Goal: Task Accomplishment & Management: Use online tool/utility

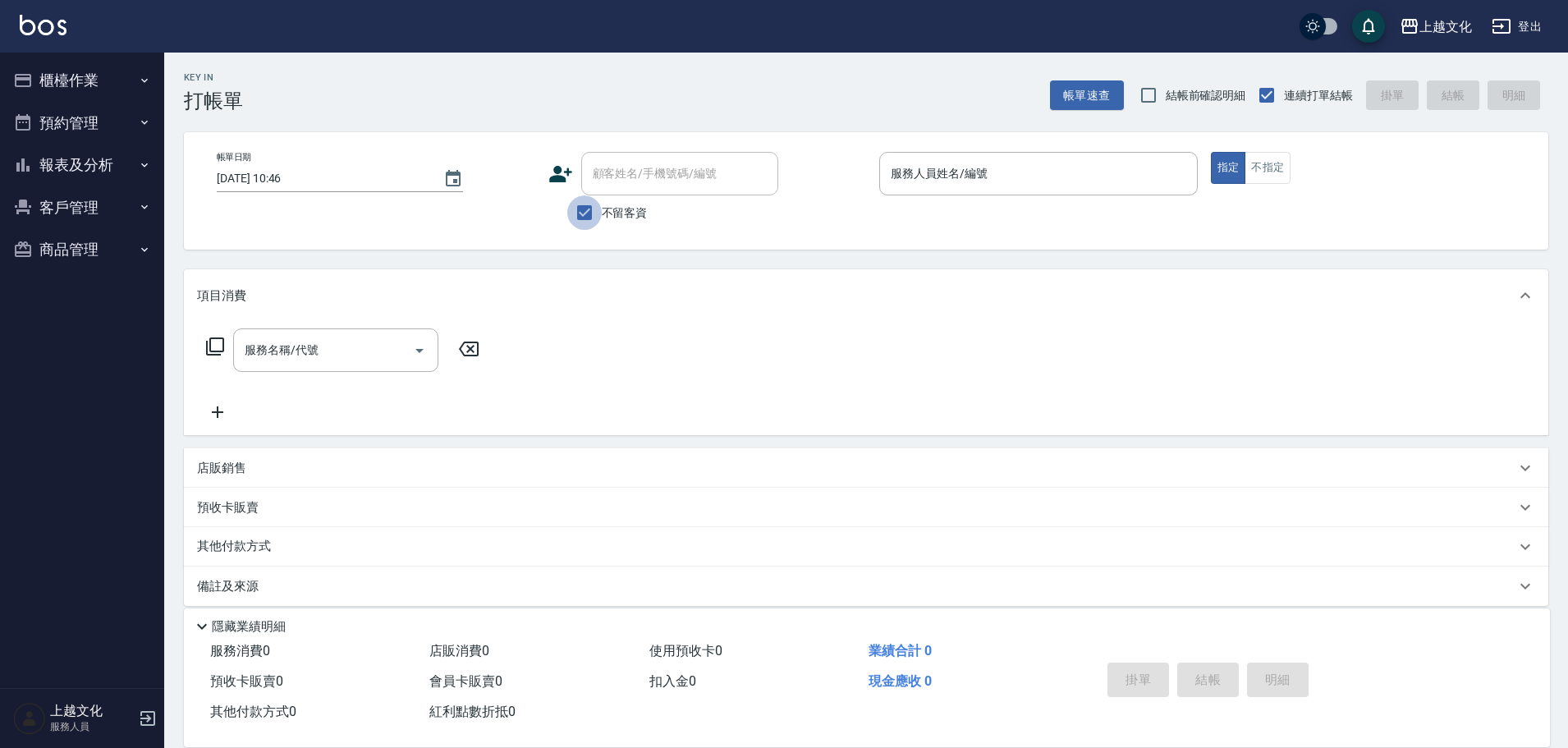
click at [586, 216] on input "不留客資" at bounding box center [584, 212] width 34 height 34
checkbox input "false"
click at [590, 180] on input "顧客姓名/手機號碼/編號" at bounding box center [667, 173] width 157 height 29
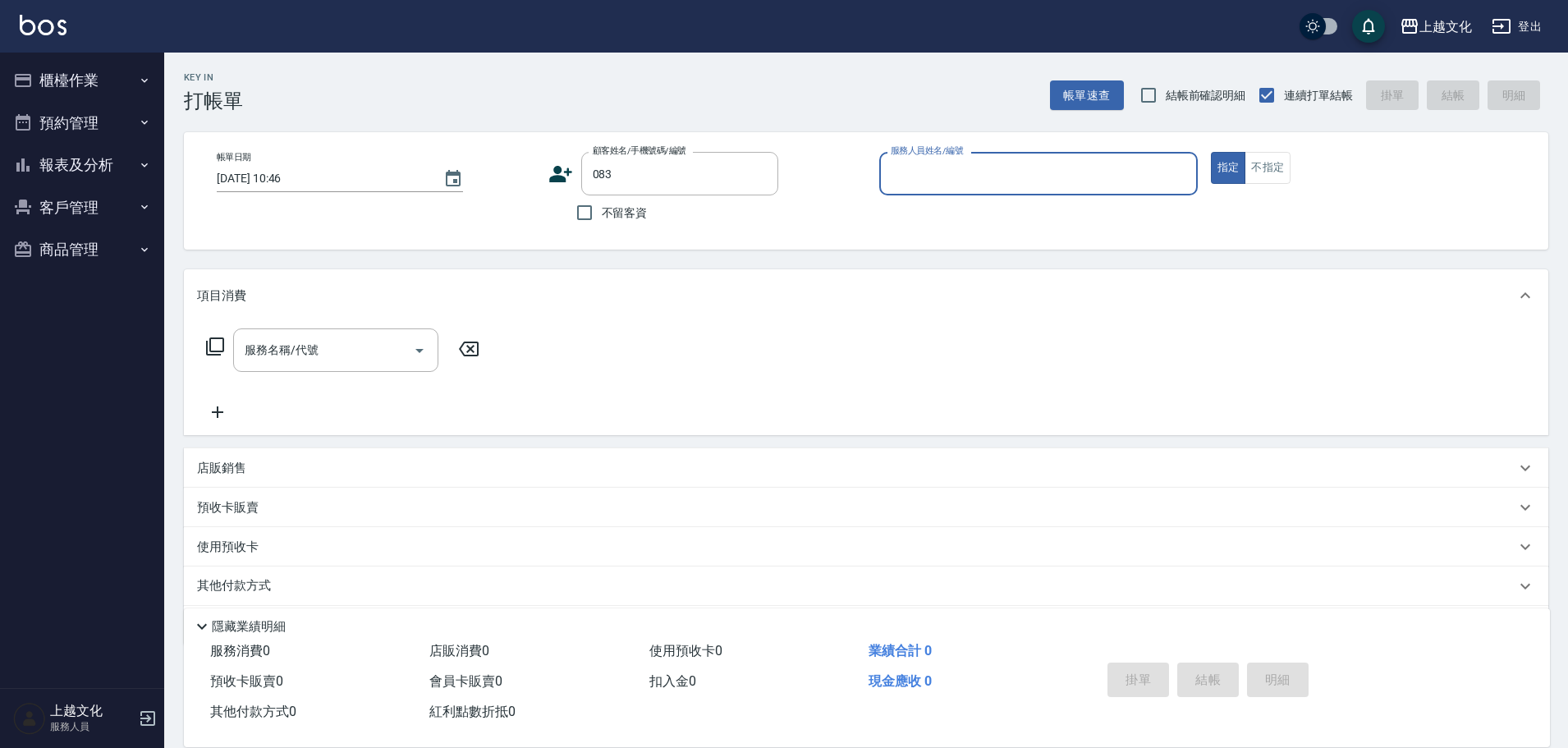
type input "[PERSON_NAME]/[PERSON_NAME]/0920312746/083"
type input "茉莉-08"
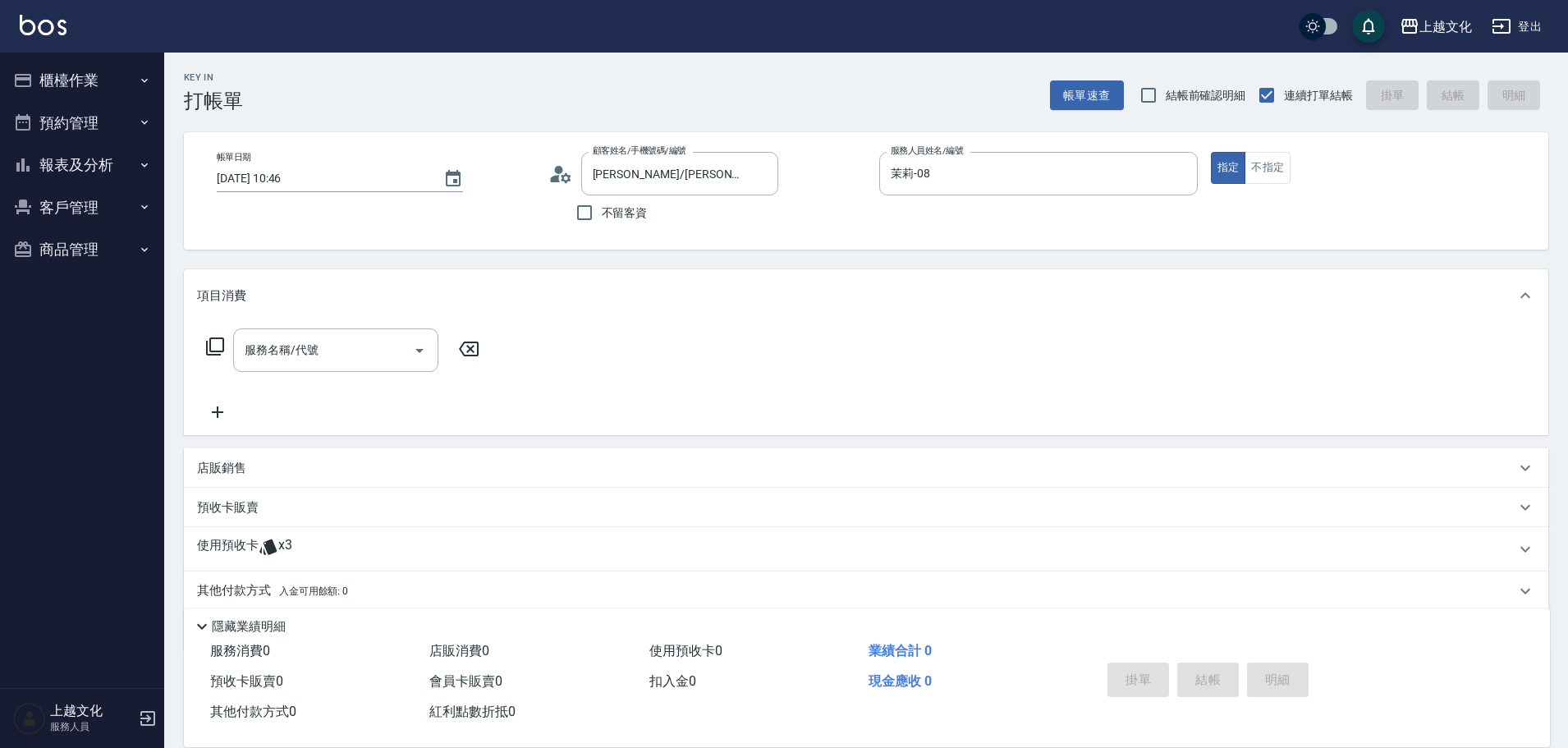
click at [557, 178] on icon at bounding box center [555, 179] width 10 height 7
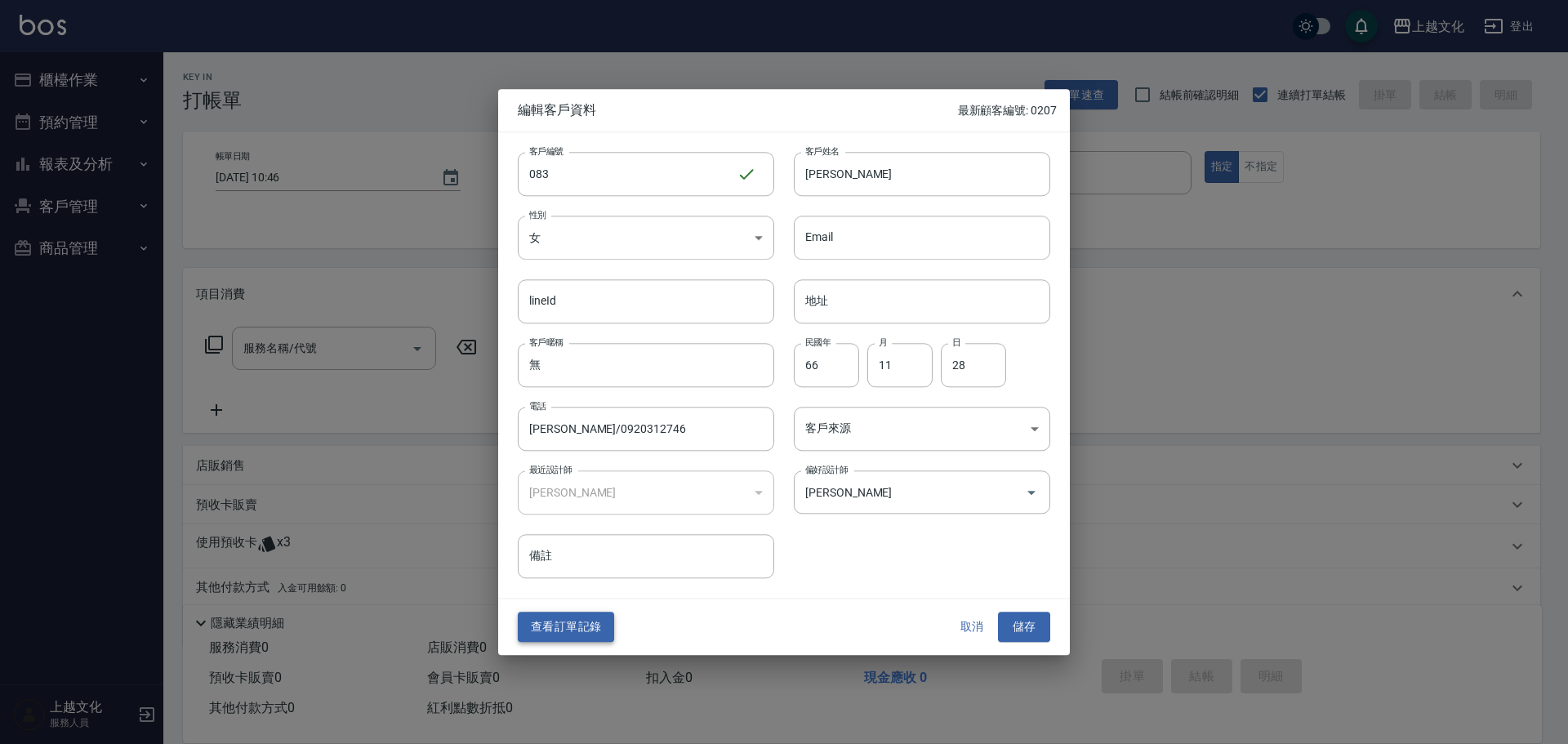
click at [572, 624] on button "查看訂單記錄" at bounding box center [566, 627] width 96 height 31
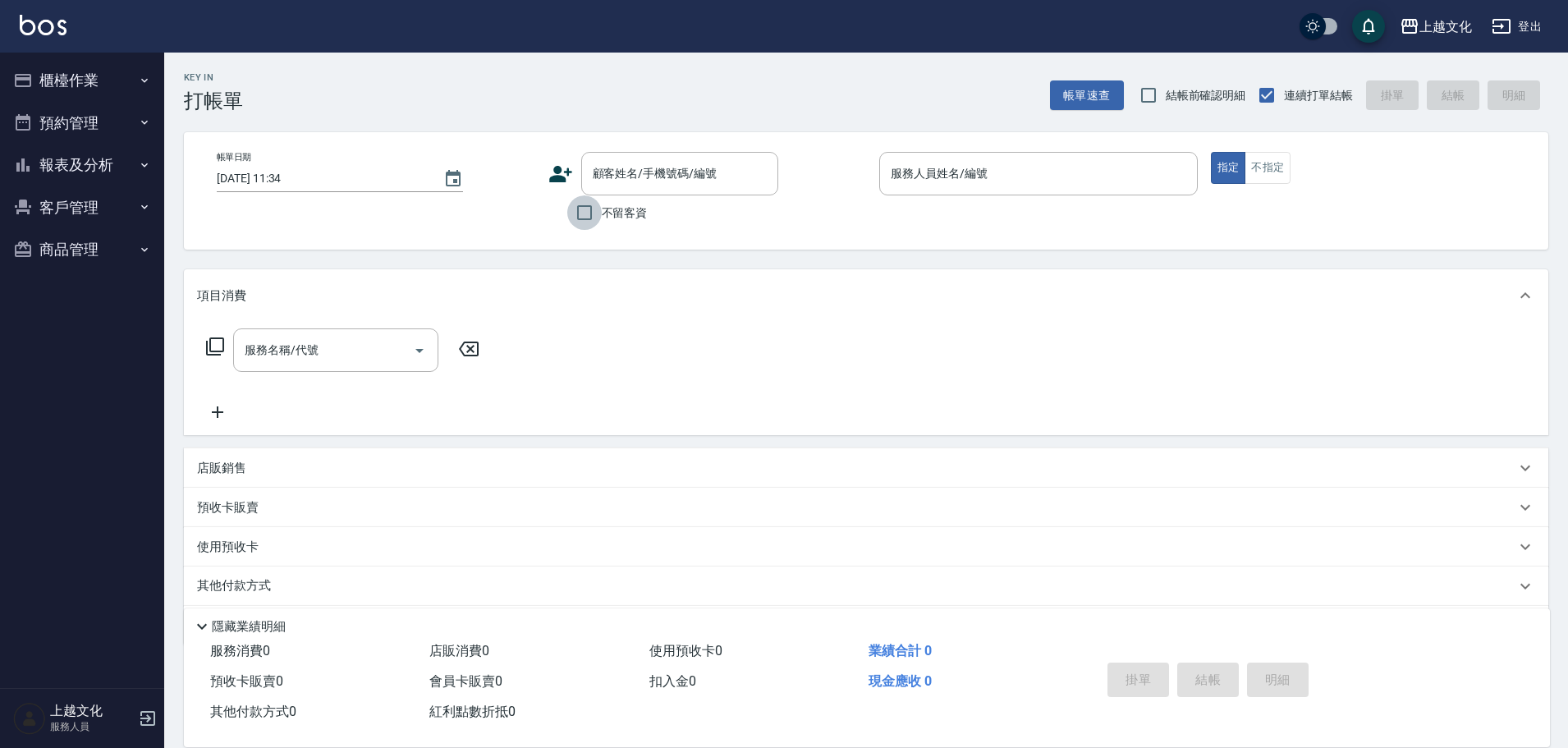
click at [579, 210] on input "不留客資" at bounding box center [584, 212] width 34 height 34
checkbox input "true"
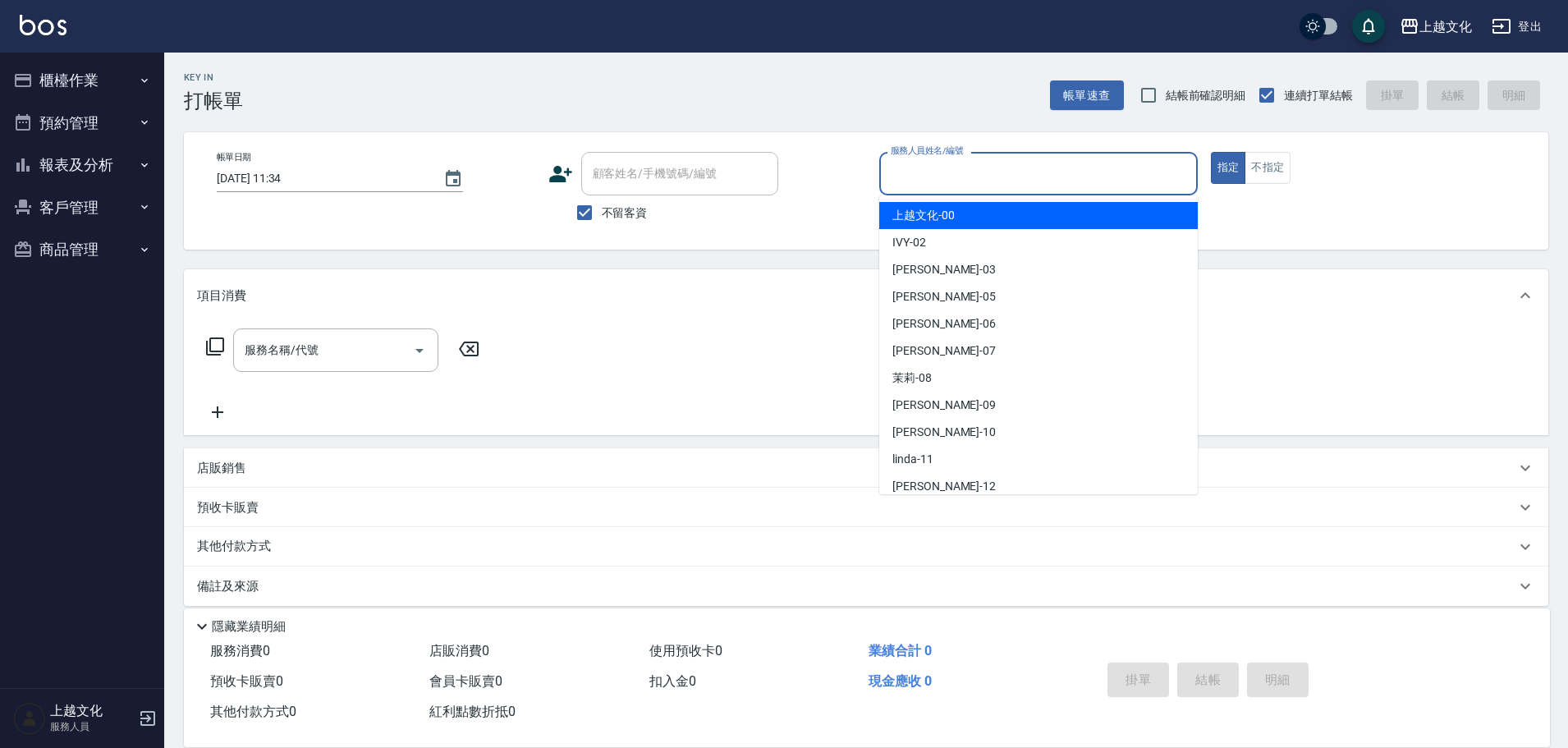
click at [980, 169] on input "服務人員姓名/編號" at bounding box center [1038, 173] width 304 height 29
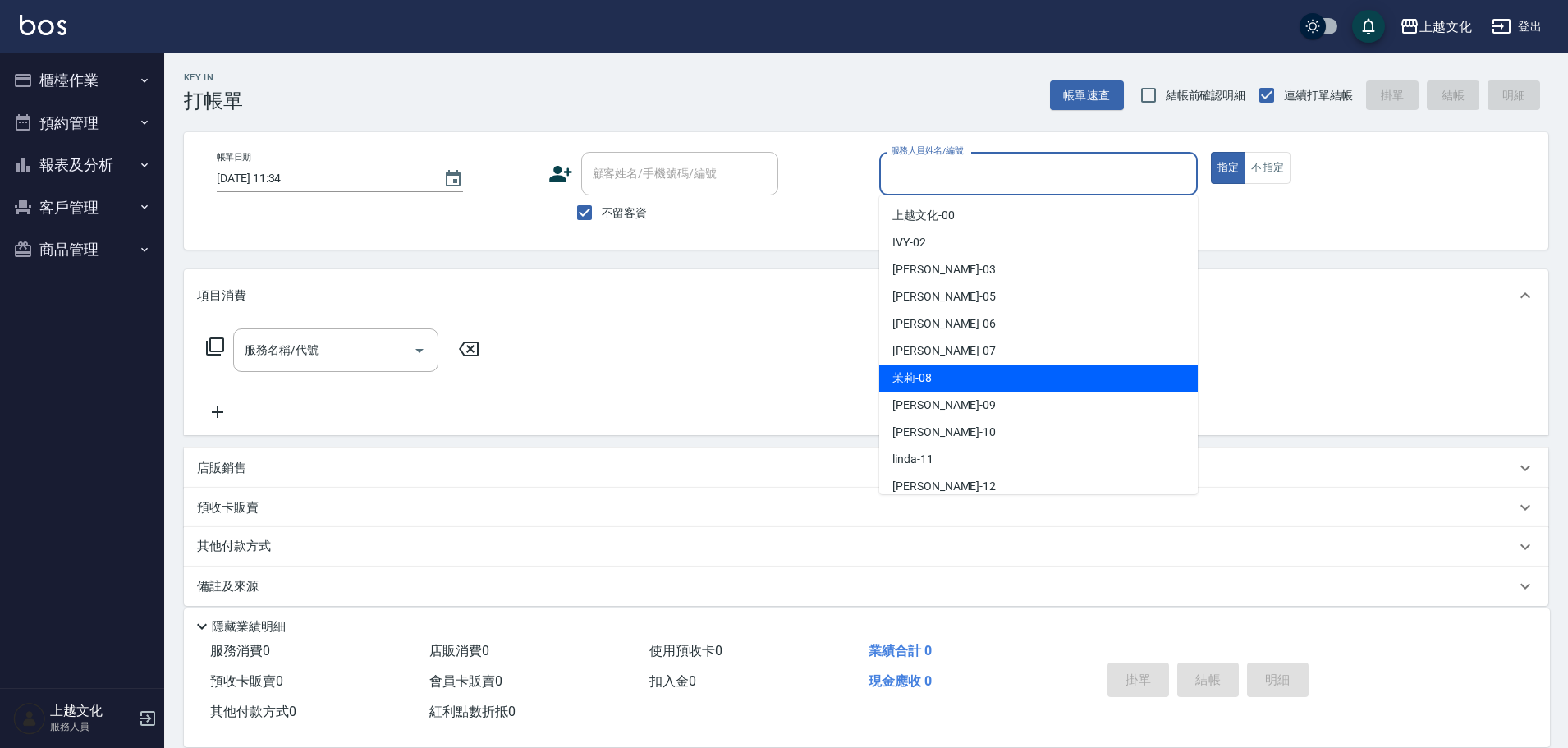
click at [972, 376] on div "茉莉 -08" at bounding box center [1038, 377] width 318 height 27
type input "茉莉-08"
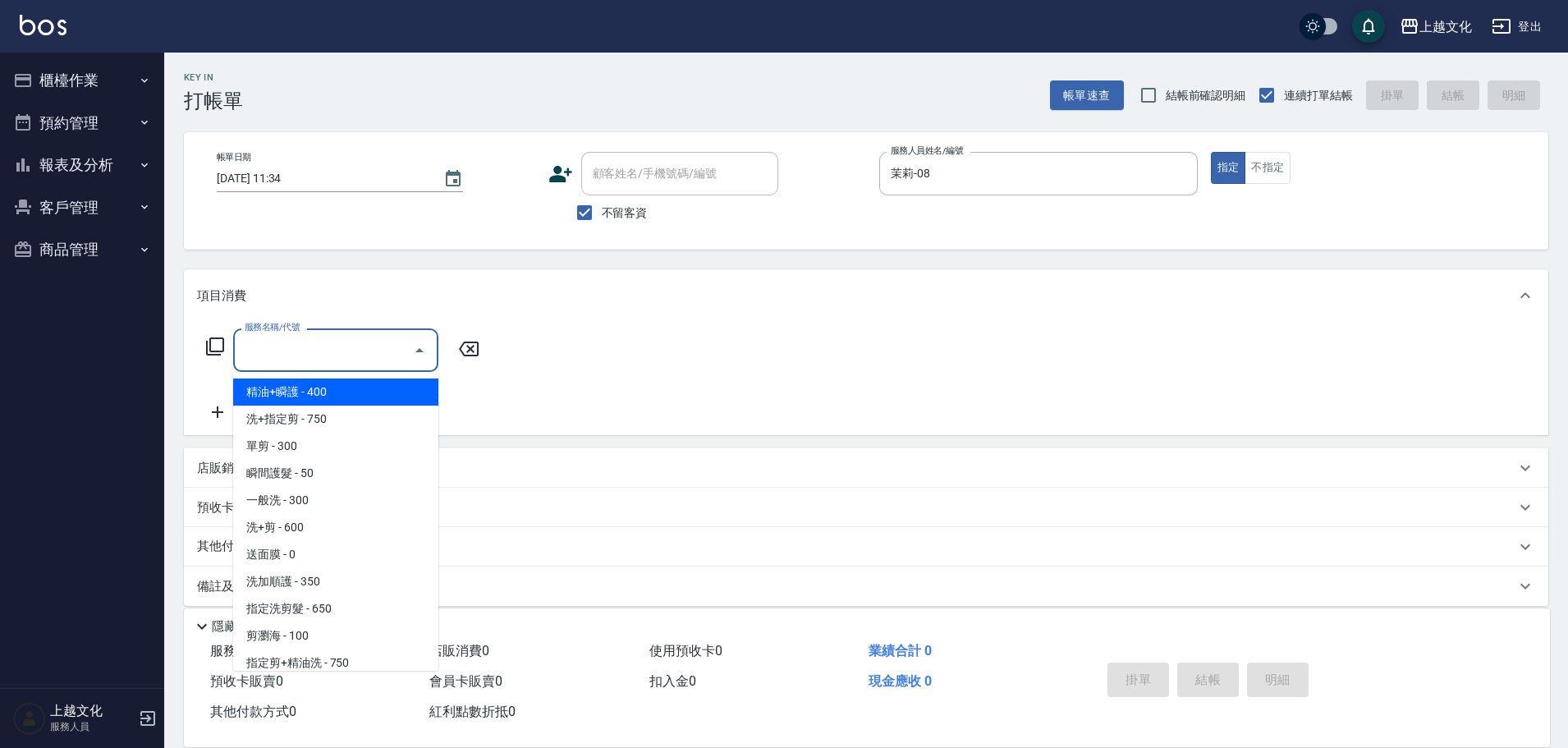
click at [326, 356] on input "服務名稱/代號" at bounding box center [323, 350] width 166 height 29
click at [325, 387] on span "精油+瞬護 - 400" at bounding box center [335, 391] width 205 height 27
type input "精油+瞬護(101)"
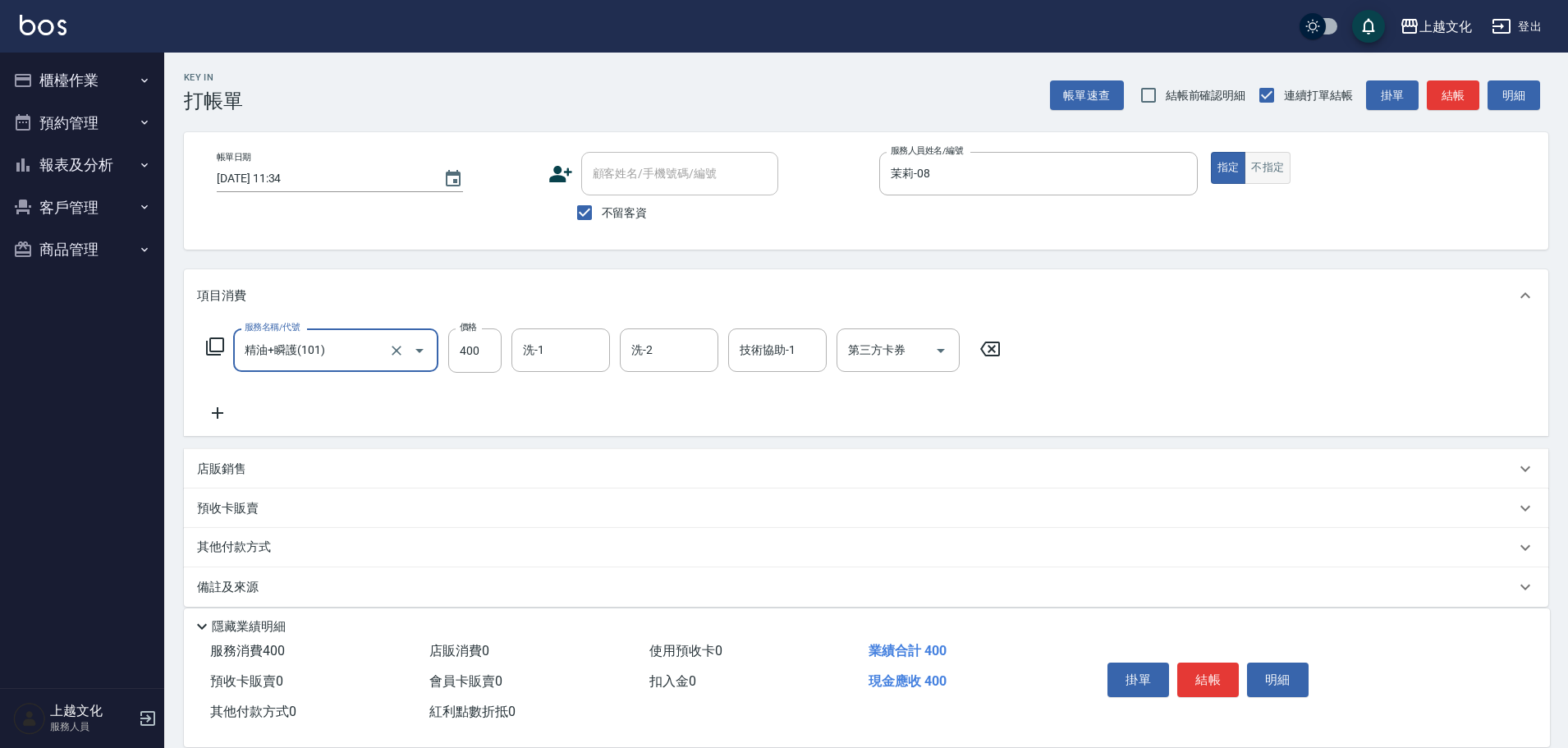
click at [1255, 177] on button "不指定" at bounding box center [1267, 168] width 46 height 32
click at [1205, 677] on button "結帳" at bounding box center [1208, 680] width 61 height 34
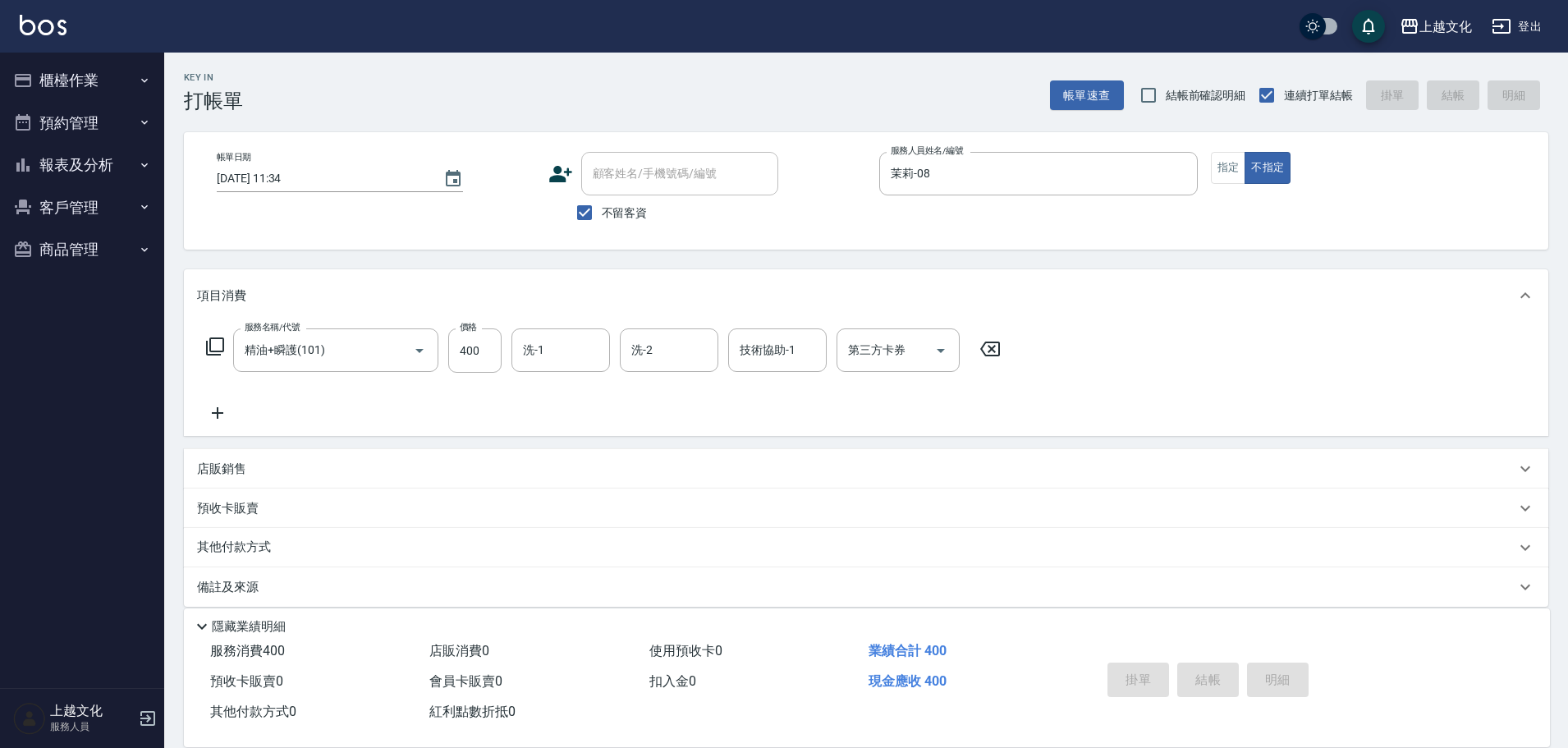
type input "[DATE] 11:35"
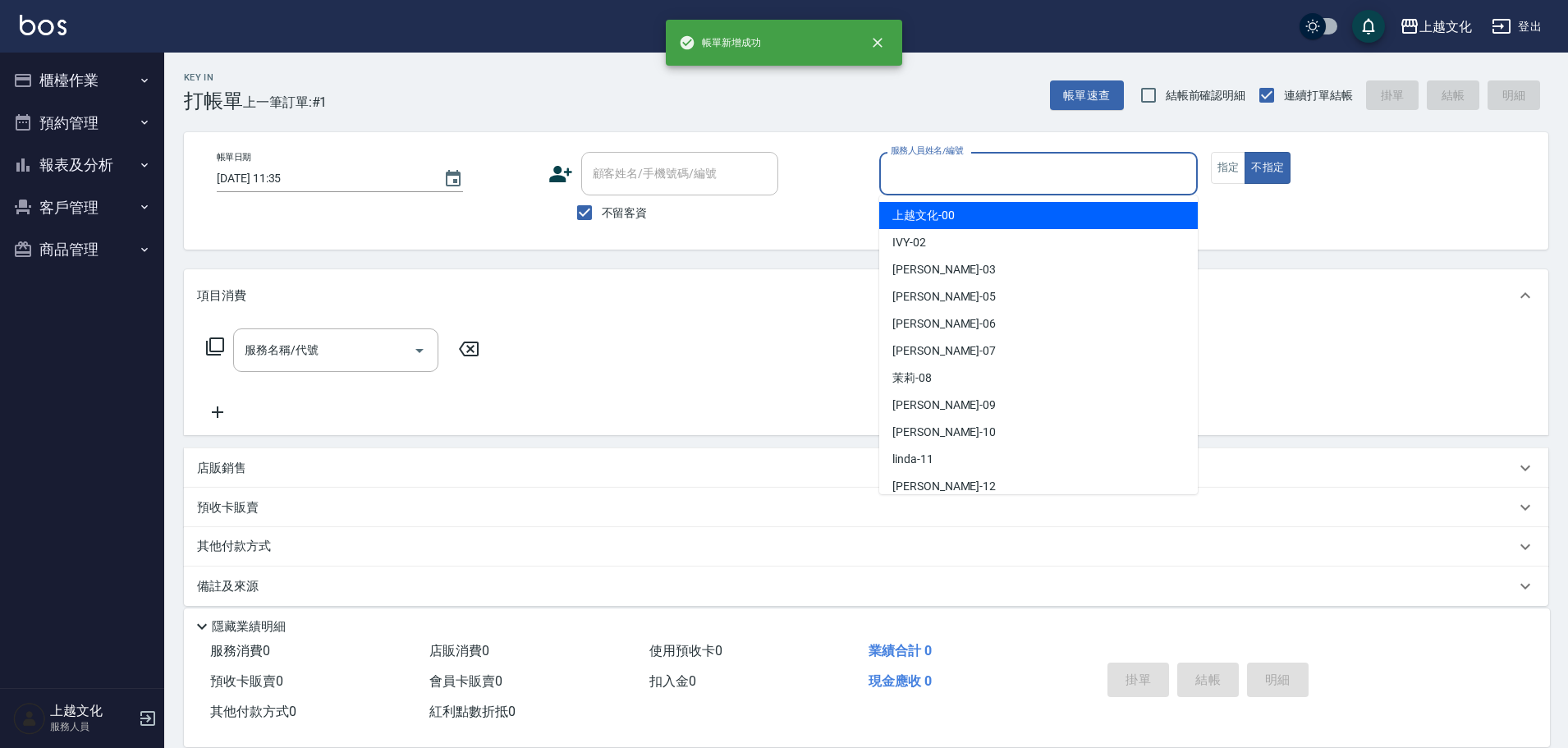
click at [1093, 163] on input "服務人員姓名/編號" at bounding box center [1038, 173] width 304 height 29
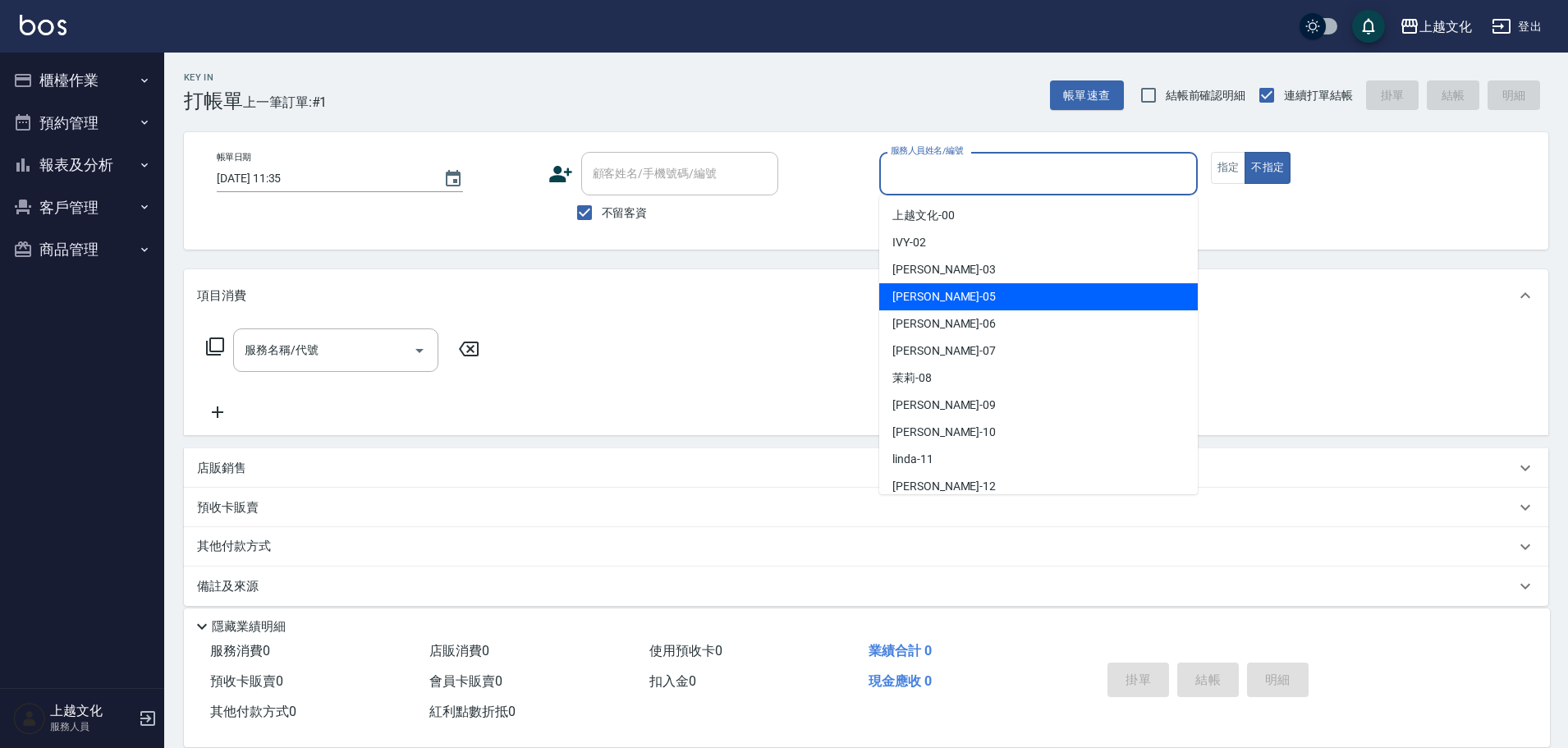
click at [955, 293] on div "[PERSON_NAME] -05" at bounding box center [1038, 296] width 318 height 27
type input "[PERSON_NAME]-05"
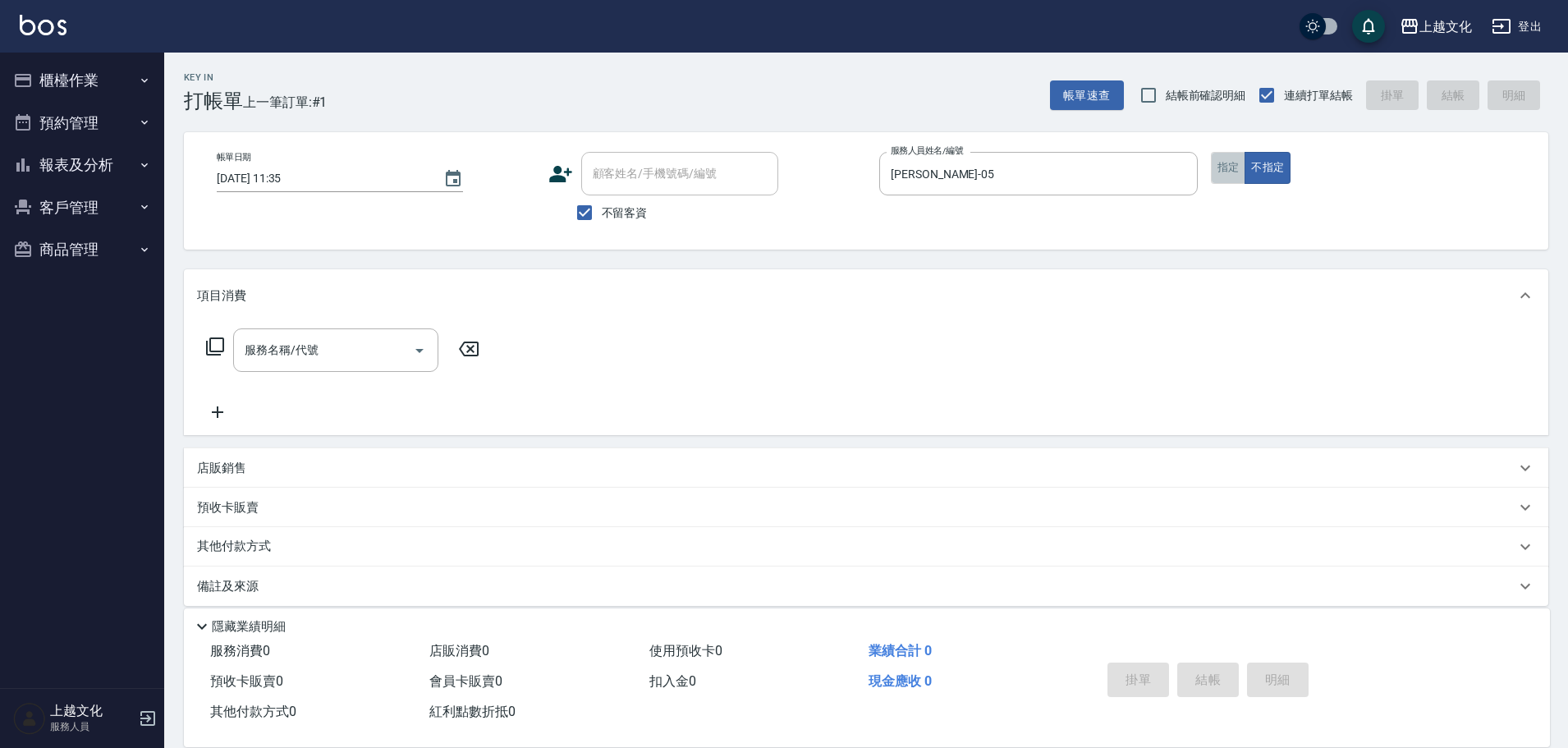
click at [1236, 170] on button "指定" at bounding box center [1228, 168] width 35 height 32
click at [334, 350] on input "服務名稱/代號" at bounding box center [323, 350] width 166 height 29
click at [337, 350] on input "服務名稱/代號" at bounding box center [323, 350] width 166 height 29
click at [357, 344] on input "服務名稱/代號" at bounding box center [323, 350] width 166 height 29
click at [358, 343] on input "服務名稱/代號" at bounding box center [323, 350] width 166 height 29
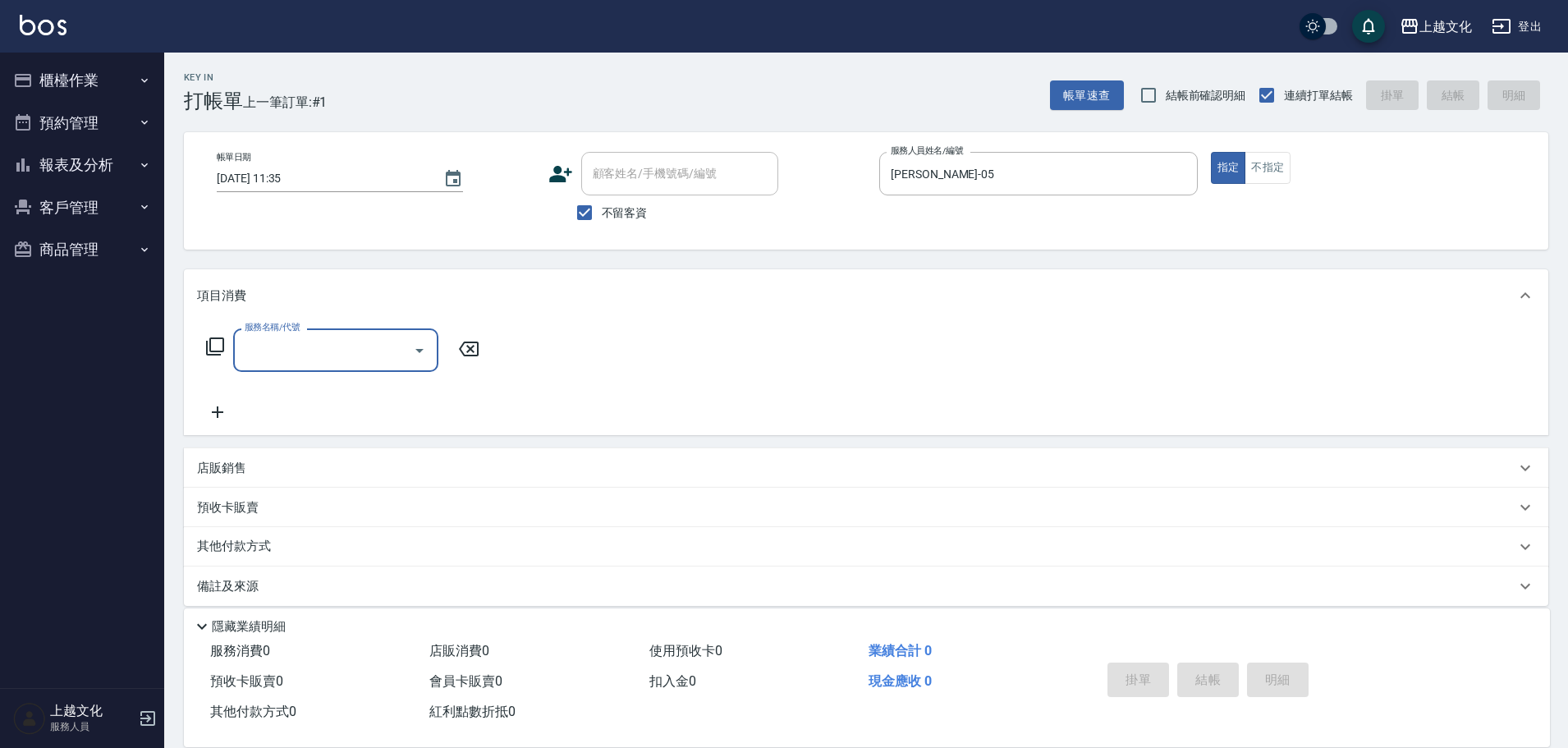
click at [369, 348] on input "服務名稱/代號" at bounding box center [323, 350] width 166 height 29
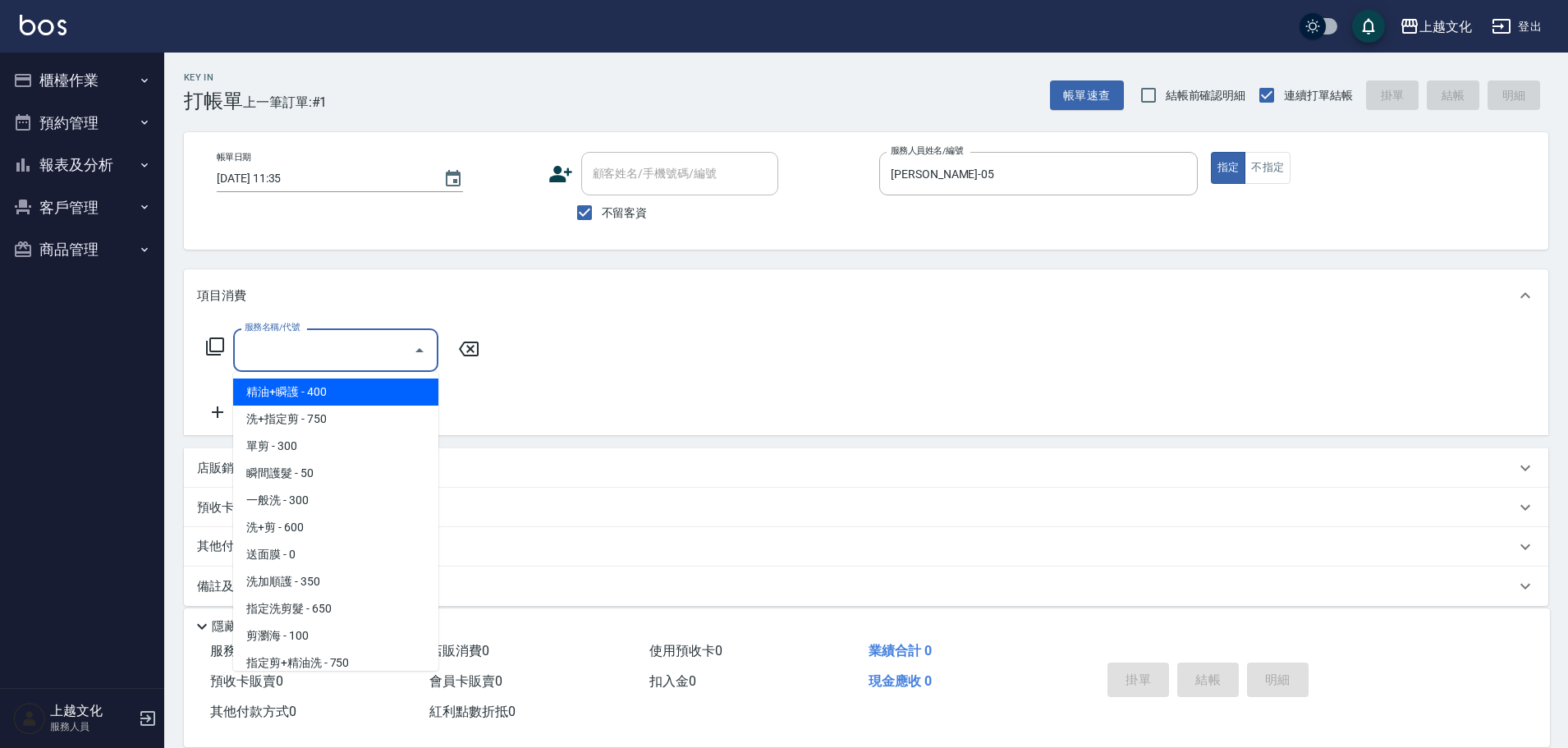
drag, startPoint x: 373, startPoint y: 386, endPoint x: 385, endPoint y: 386, distance: 12.0
click at [375, 386] on span "精油+瞬護 - 400" at bounding box center [335, 391] width 205 height 27
type input "精油+瞬護(101)"
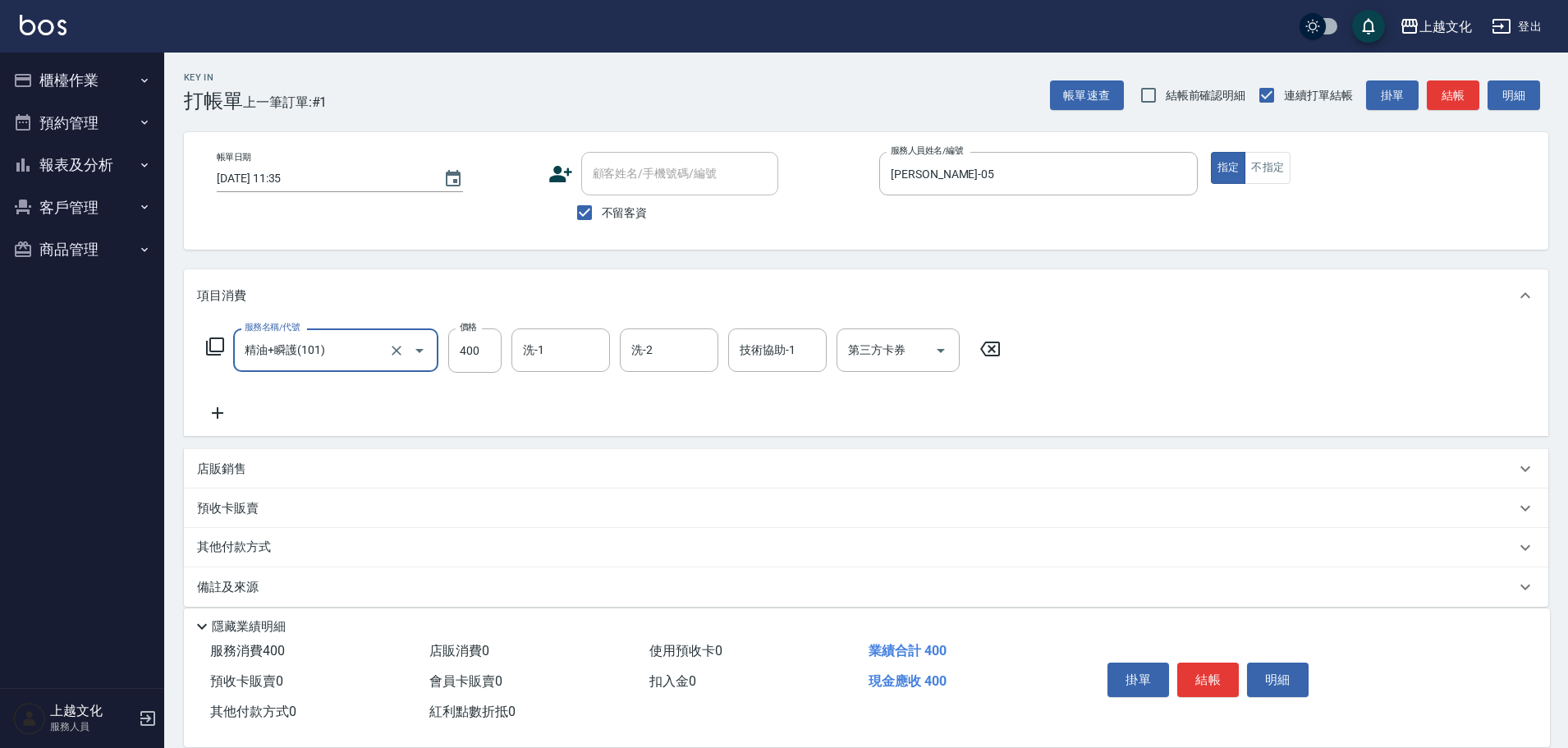
drag, startPoint x: 485, startPoint y: 360, endPoint x: 438, endPoint y: 302, distance: 74.7
click at [485, 360] on input "400" at bounding box center [474, 351] width 53 height 45
type input "500"
click at [1210, 670] on button "結帳" at bounding box center [1208, 680] width 61 height 34
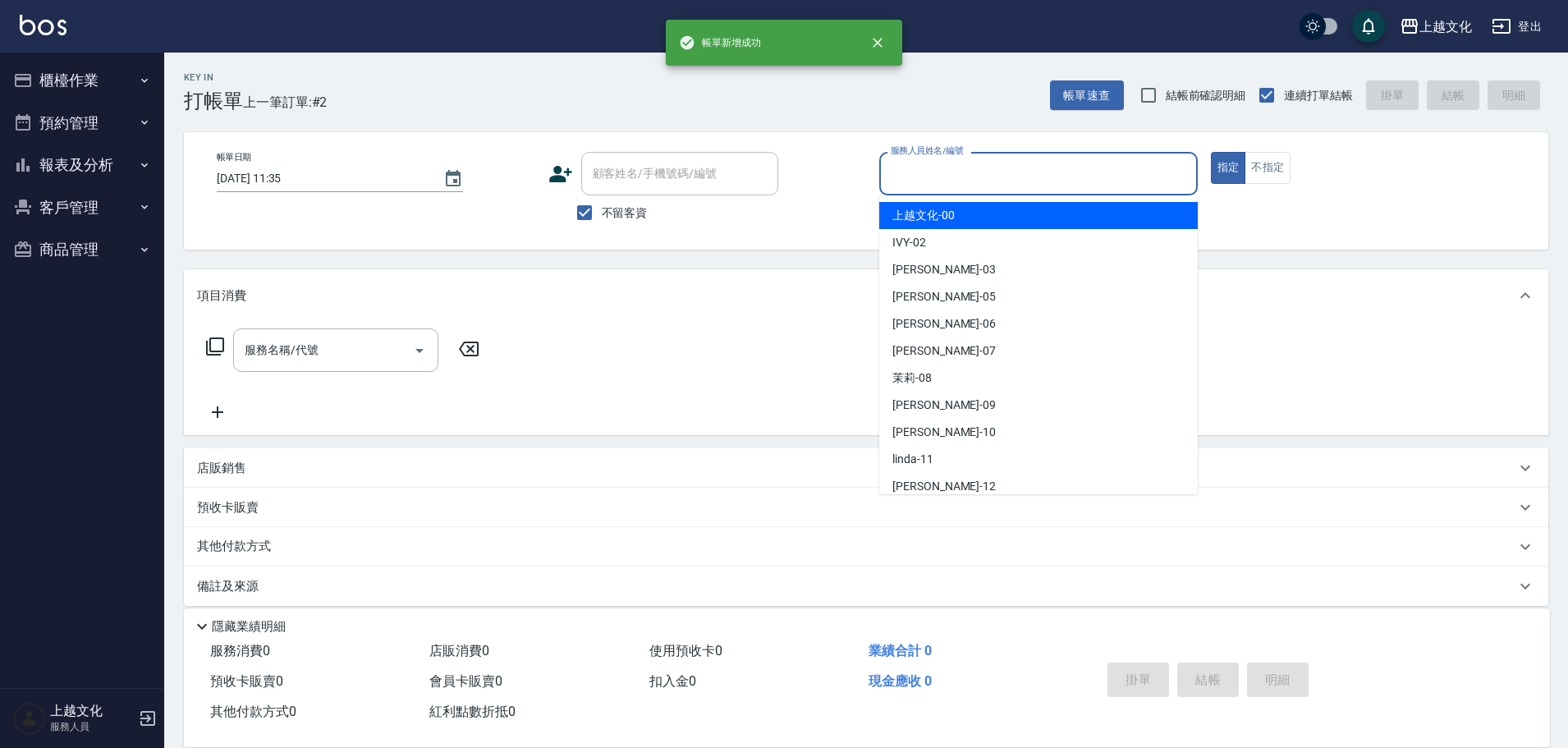
click at [1037, 176] on input "服務人員姓名/編號" at bounding box center [1038, 173] width 304 height 29
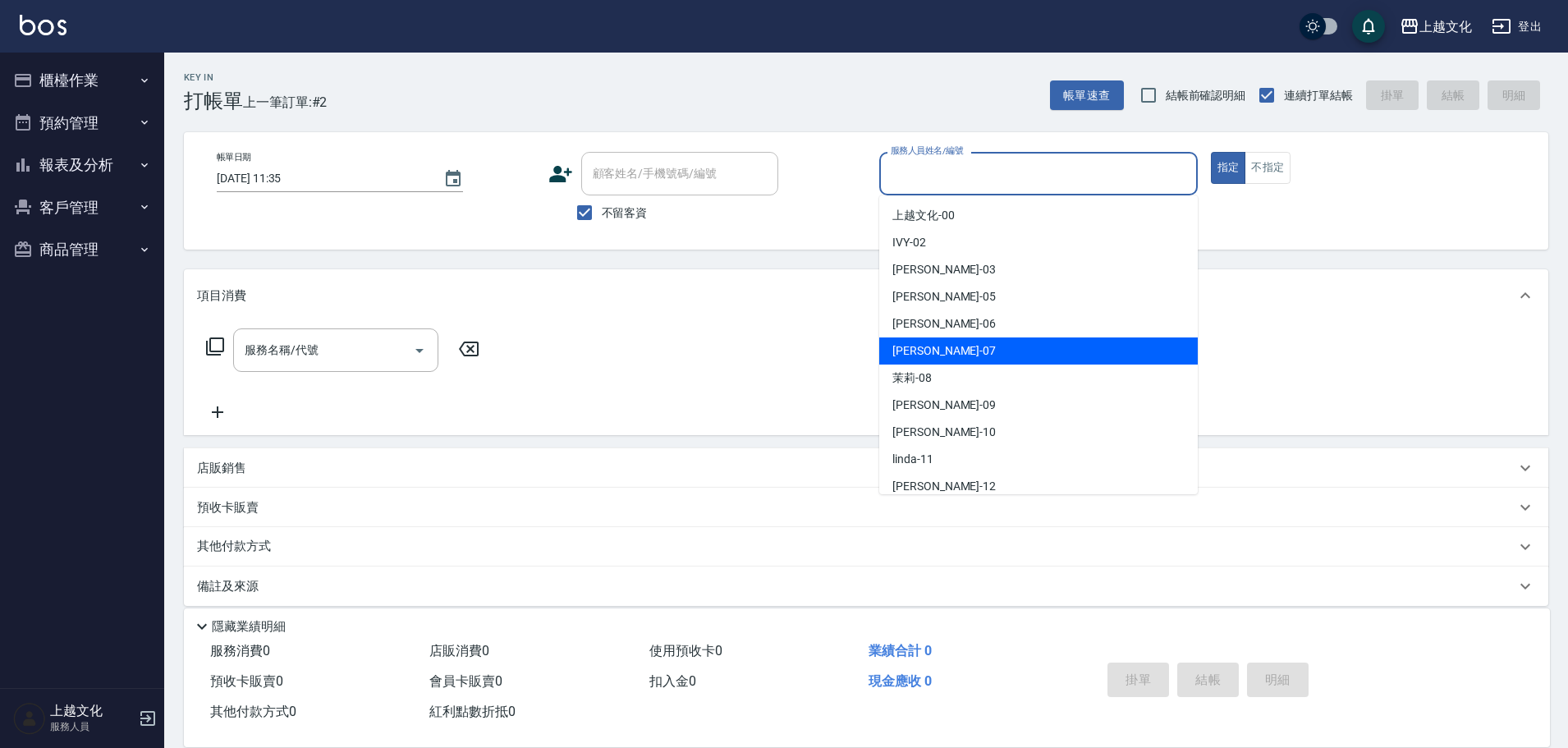
click at [959, 347] on div "[PERSON_NAME] -07" at bounding box center [1038, 350] width 318 height 27
type input "[PERSON_NAME]-07"
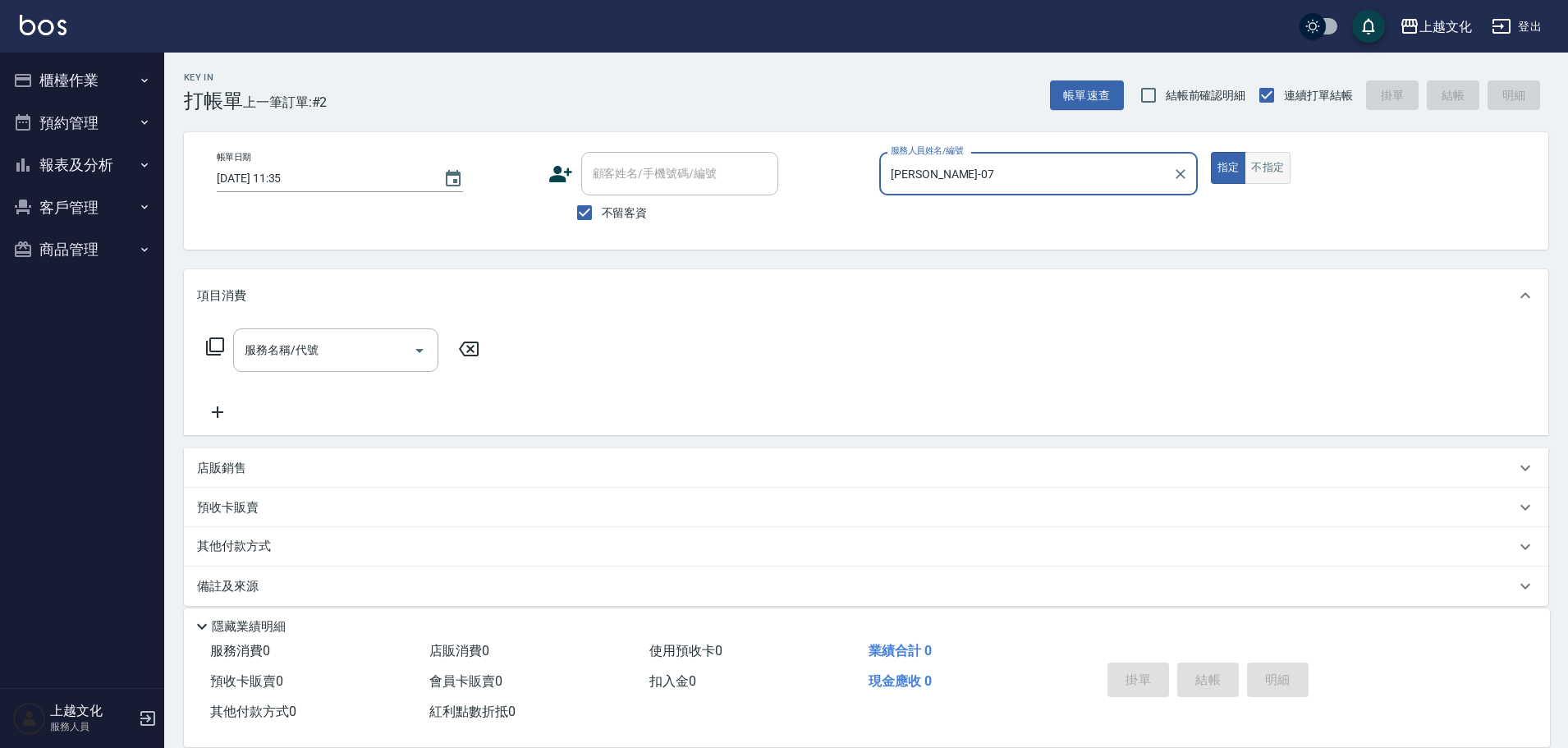
click at [1252, 170] on button "不指定" at bounding box center [1267, 168] width 46 height 32
click at [274, 360] on input "服務名稱/代號" at bounding box center [323, 350] width 166 height 29
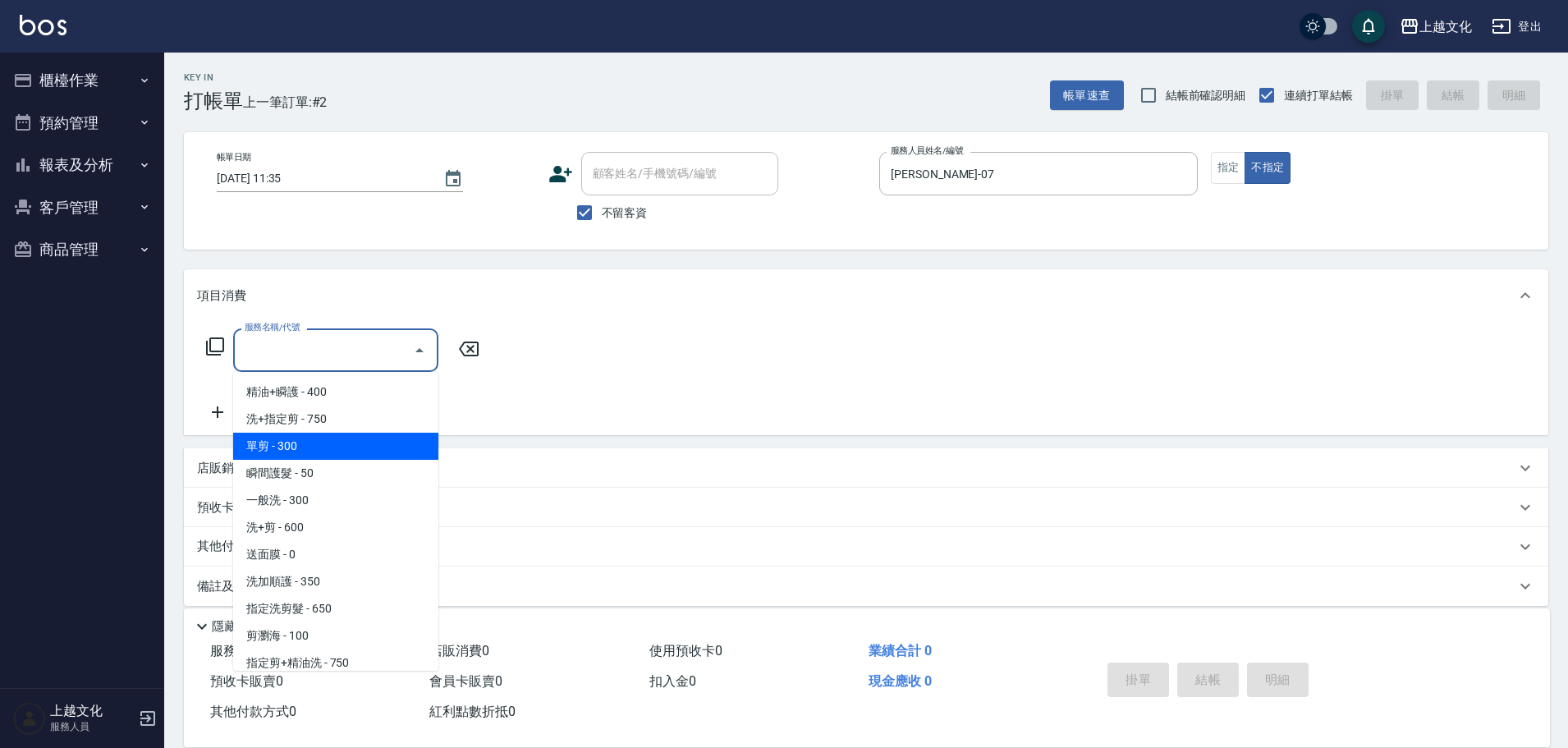
click at [306, 448] on span "單剪 - 300" at bounding box center [335, 446] width 205 height 27
type input "單剪(103)"
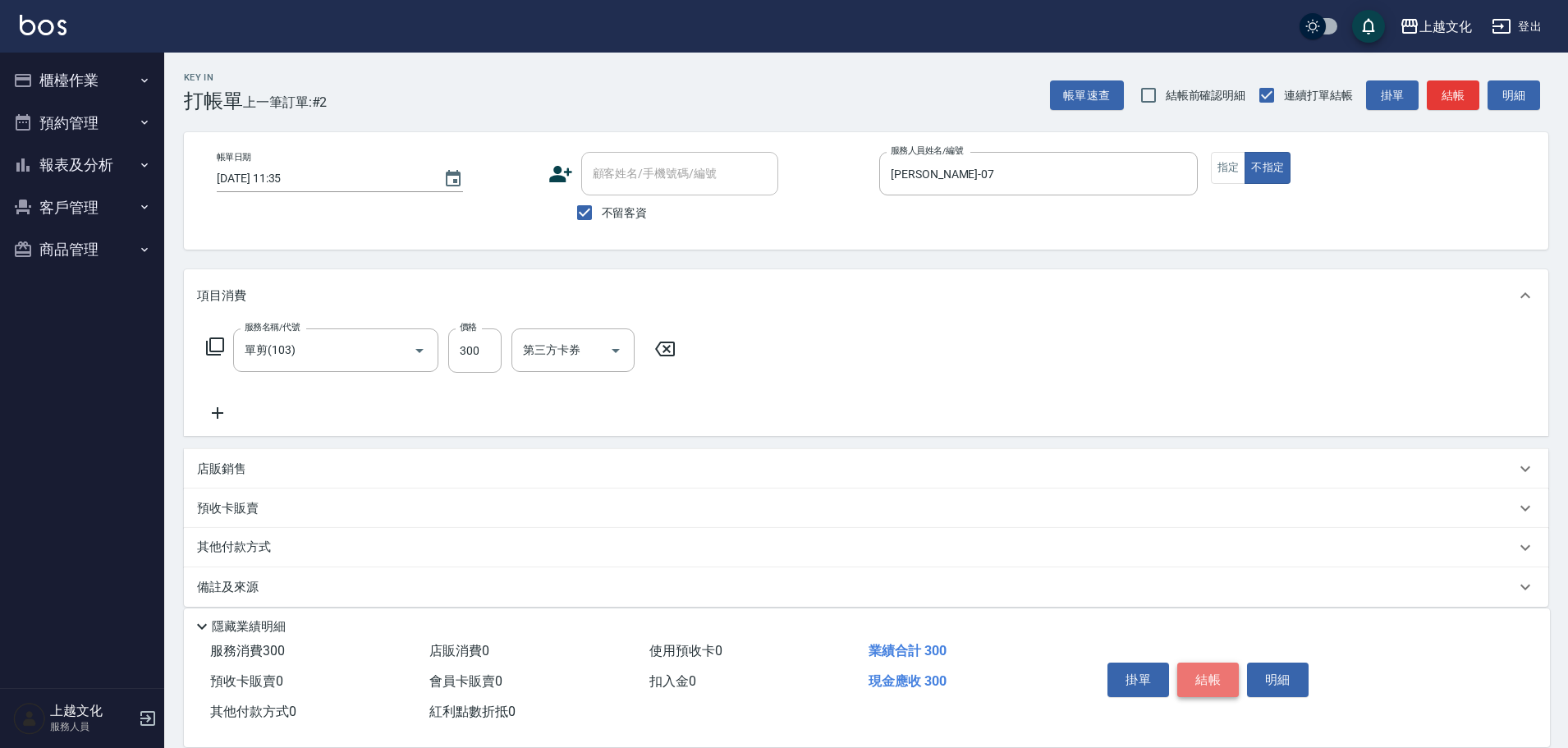
click at [1205, 674] on button "結帳" at bounding box center [1208, 680] width 61 height 34
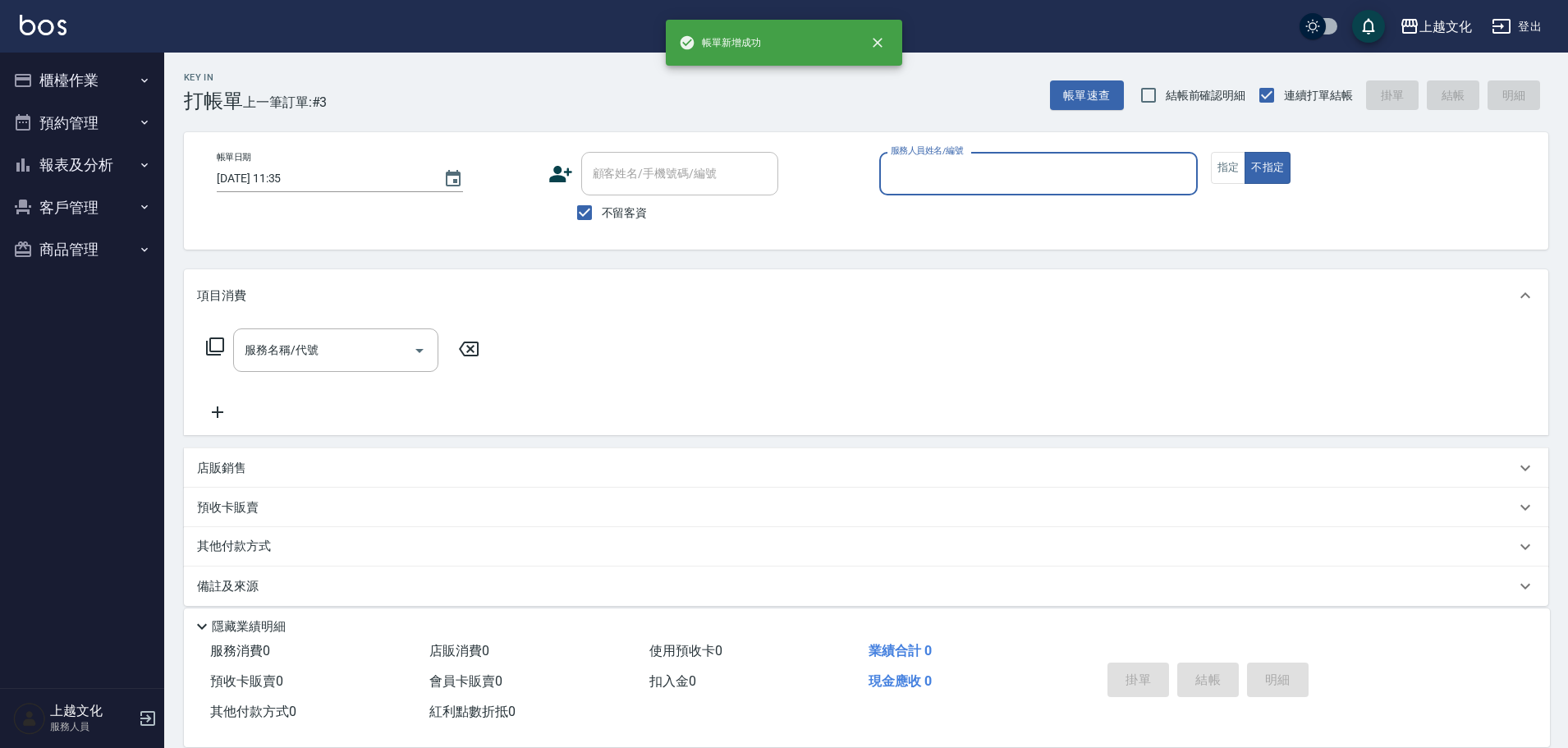
click at [1051, 188] on input "服務人員姓名/編號" at bounding box center [1038, 173] width 304 height 29
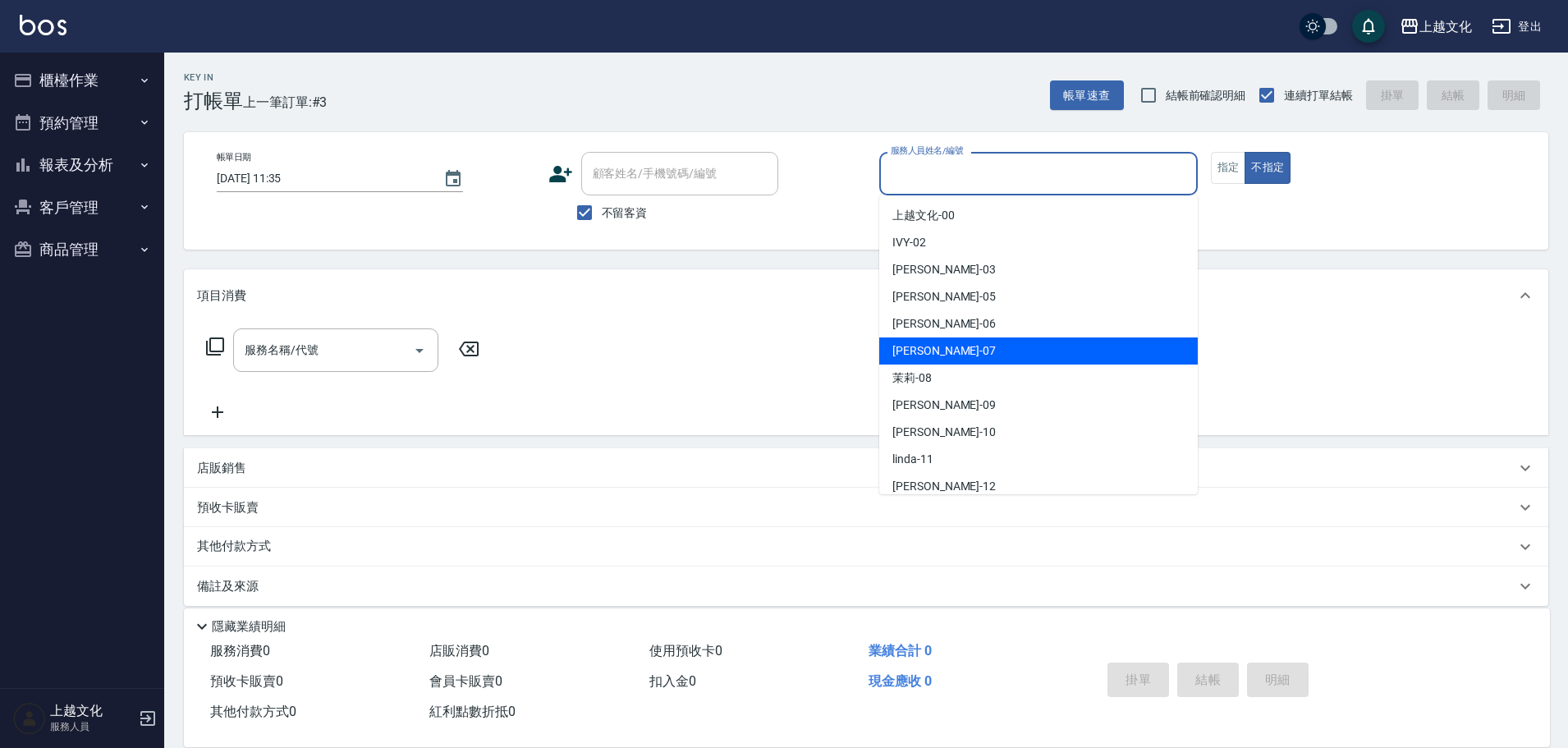
click at [1007, 344] on div "[PERSON_NAME] -07" at bounding box center [1038, 350] width 318 height 27
type input "[PERSON_NAME]-07"
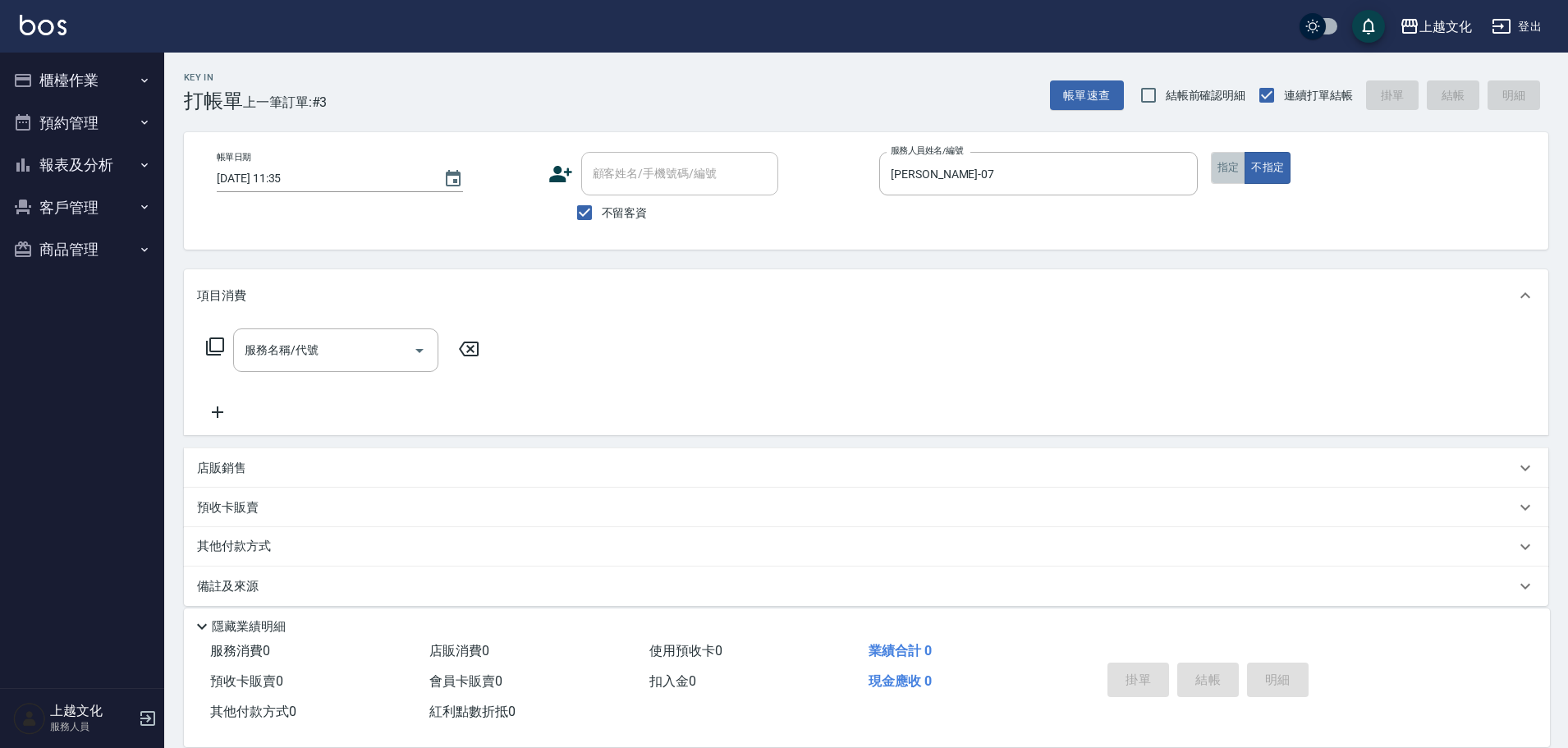
click at [1229, 167] on button "指定" at bounding box center [1228, 168] width 35 height 32
click at [304, 358] on input "服務名稱/代號" at bounding box center [323, 350] width 166 height 29
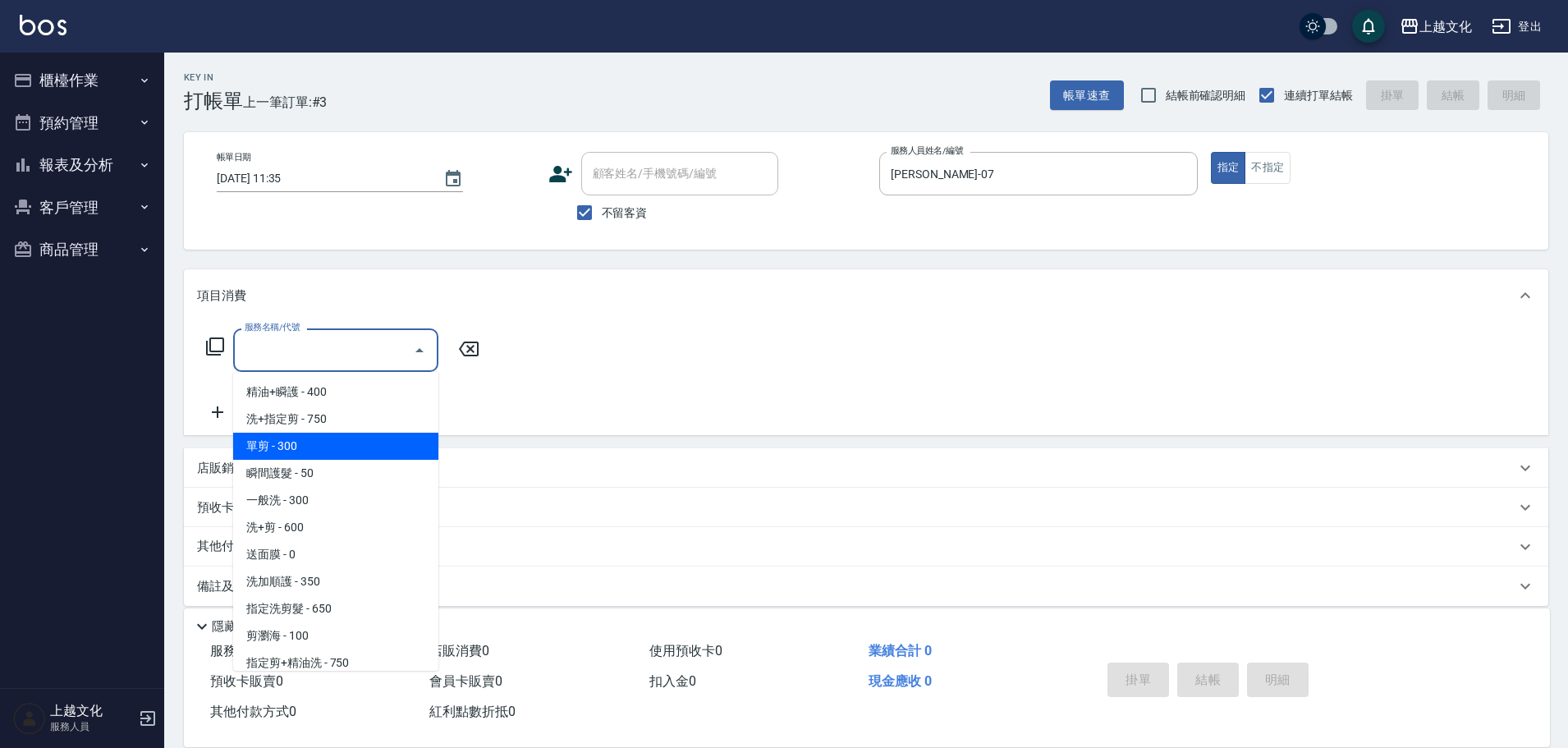
click at [302, 441] on span "單剪 - 300" at bounding box center [335, 446] width 205 height 27
type input "單剪(103)"
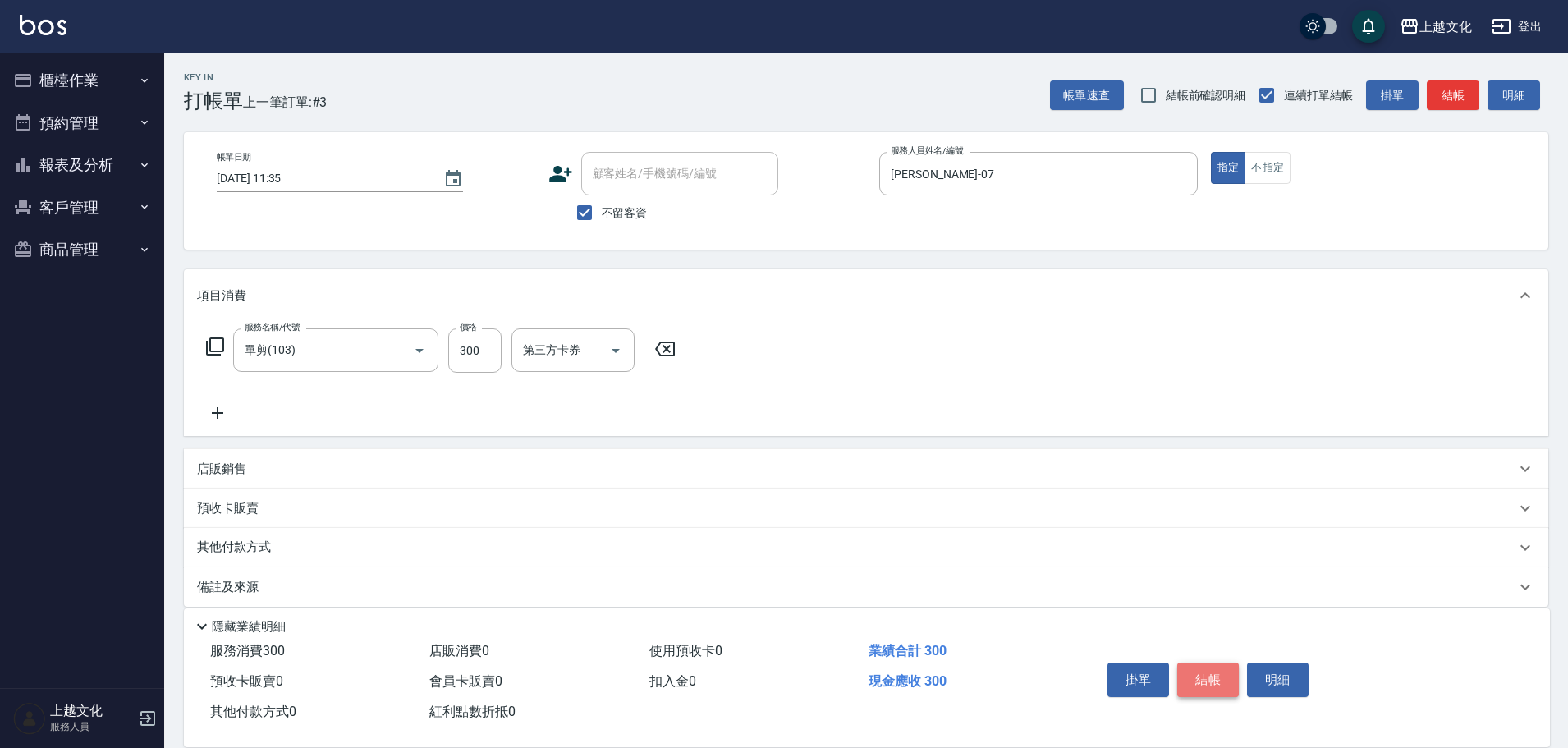
click at [1194, 678] on button "結帳" at bounding box center [1208, 680] width 61 height 34
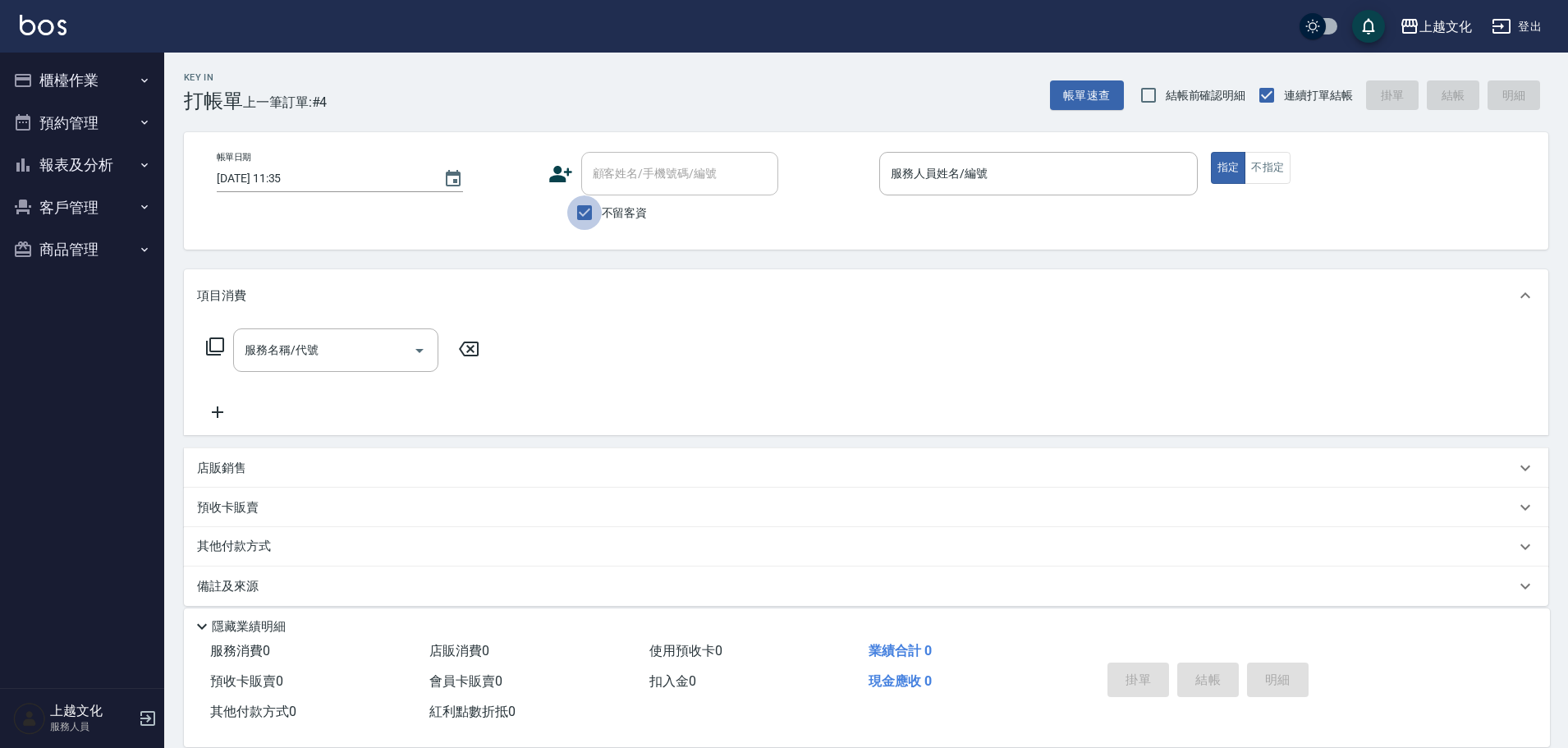
click at [584, 210] on input "不留客資" at bounding box center [584, 212] width 34 height 34
checkbox input "false"
click at [625, 174] on input "顧客姓名/手機號碼/編號" at bounding box center [667, 173] width 157 height 29
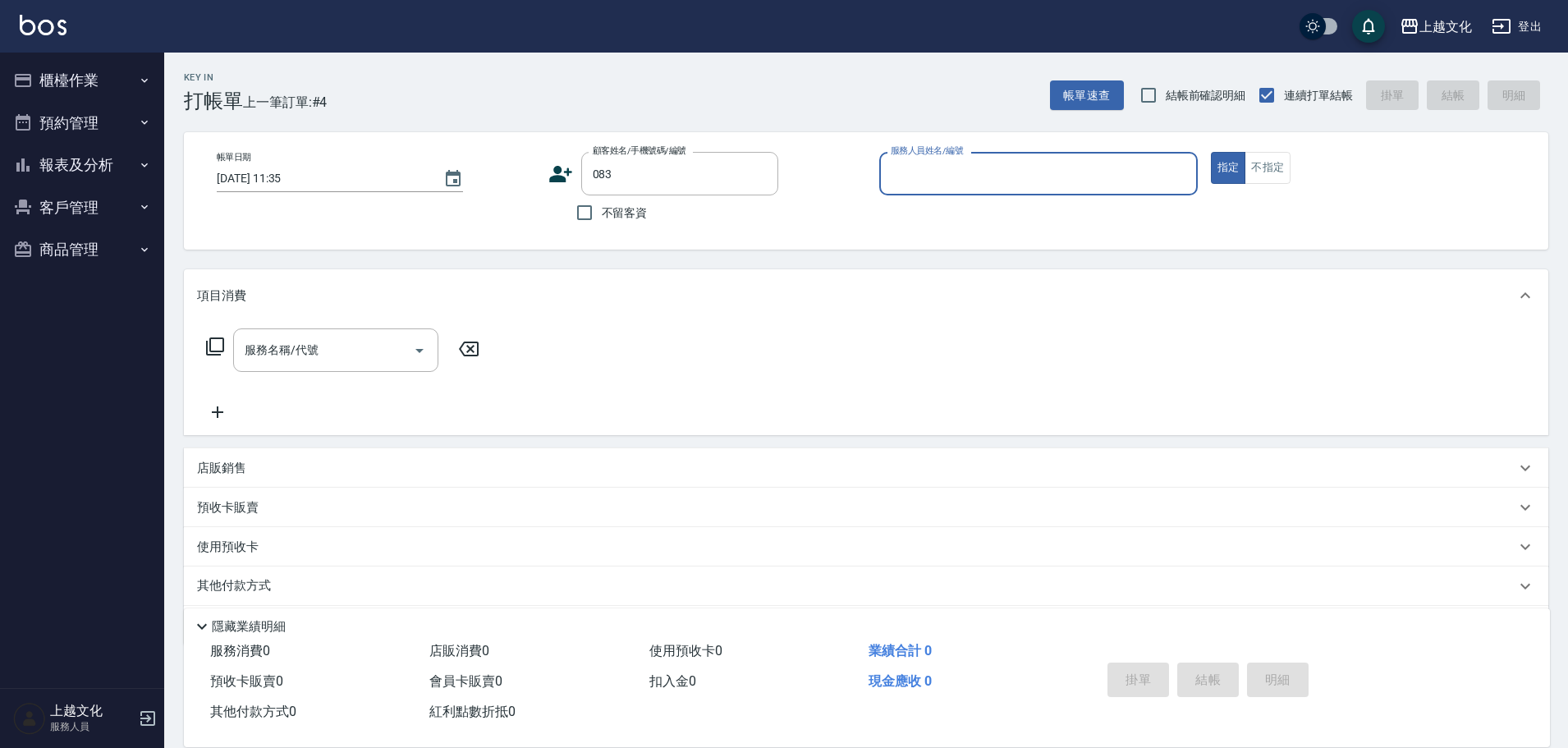
type input "[PERSON_NAME]/[PERSON_NAME]/0920312746/083"
type input "茉莉-08"
click at [213, 344] on icon at bounding box center [214, 346] width 20 height 20
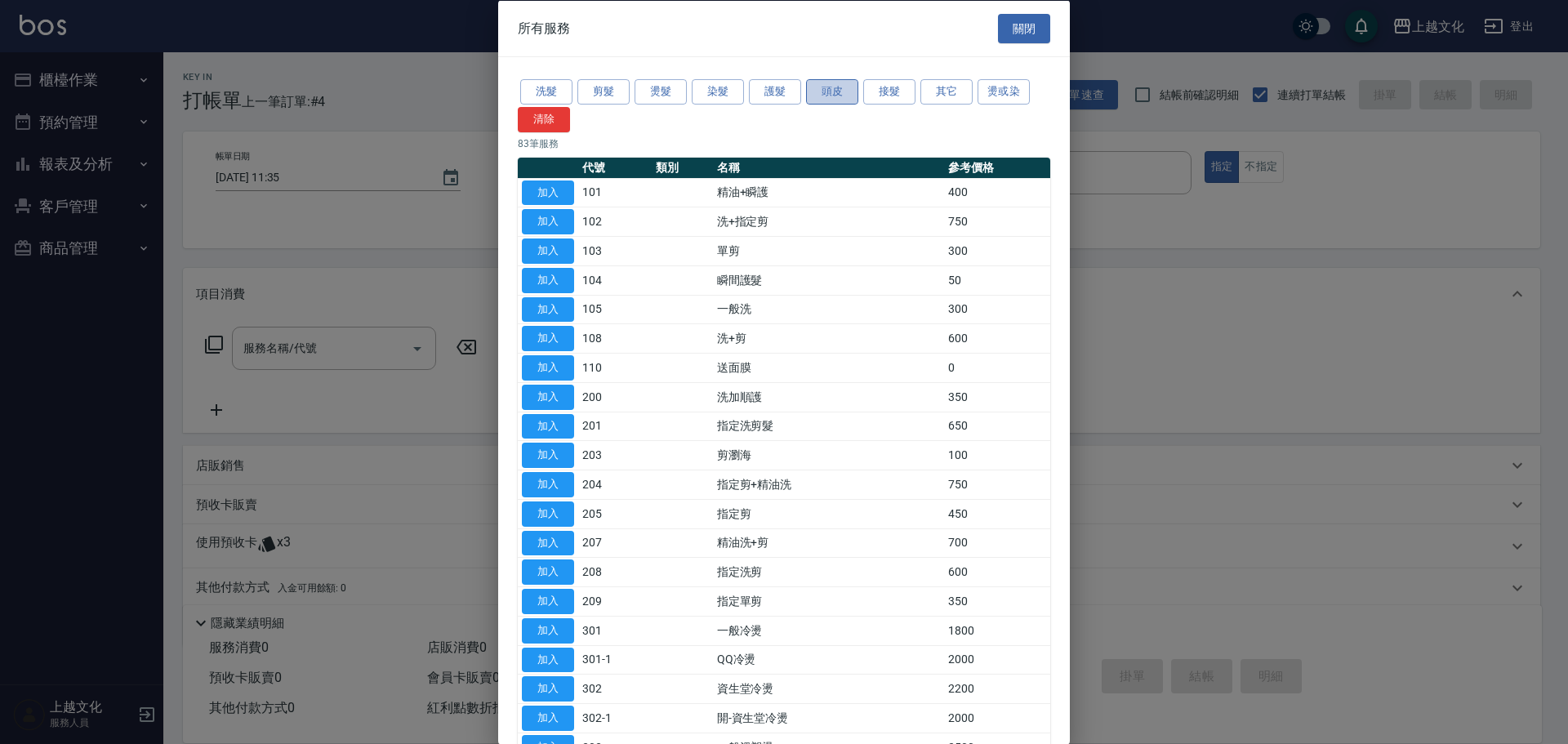
click at [816, 86] on button "頭皮" at bounding box center [832, 92] width 52 height 25
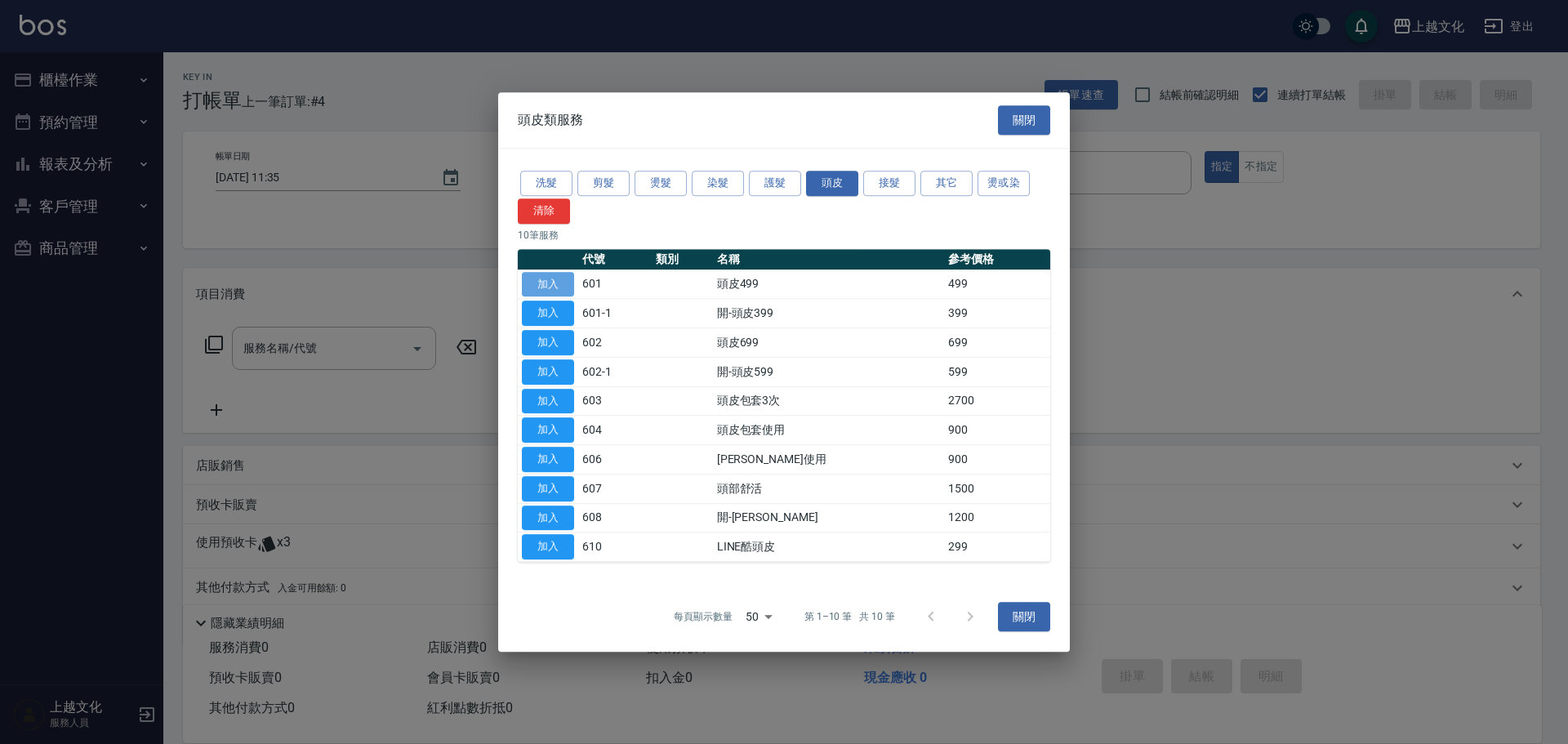
drag, startPoint x: 551, startPoint y: 284, endPoint x: 531, endPoint y: 294, distance: 22.4
click at [551, 284] on button "加入" at bounding box center [547, 284] width 52 height 25
type input "頭皮499(601)"
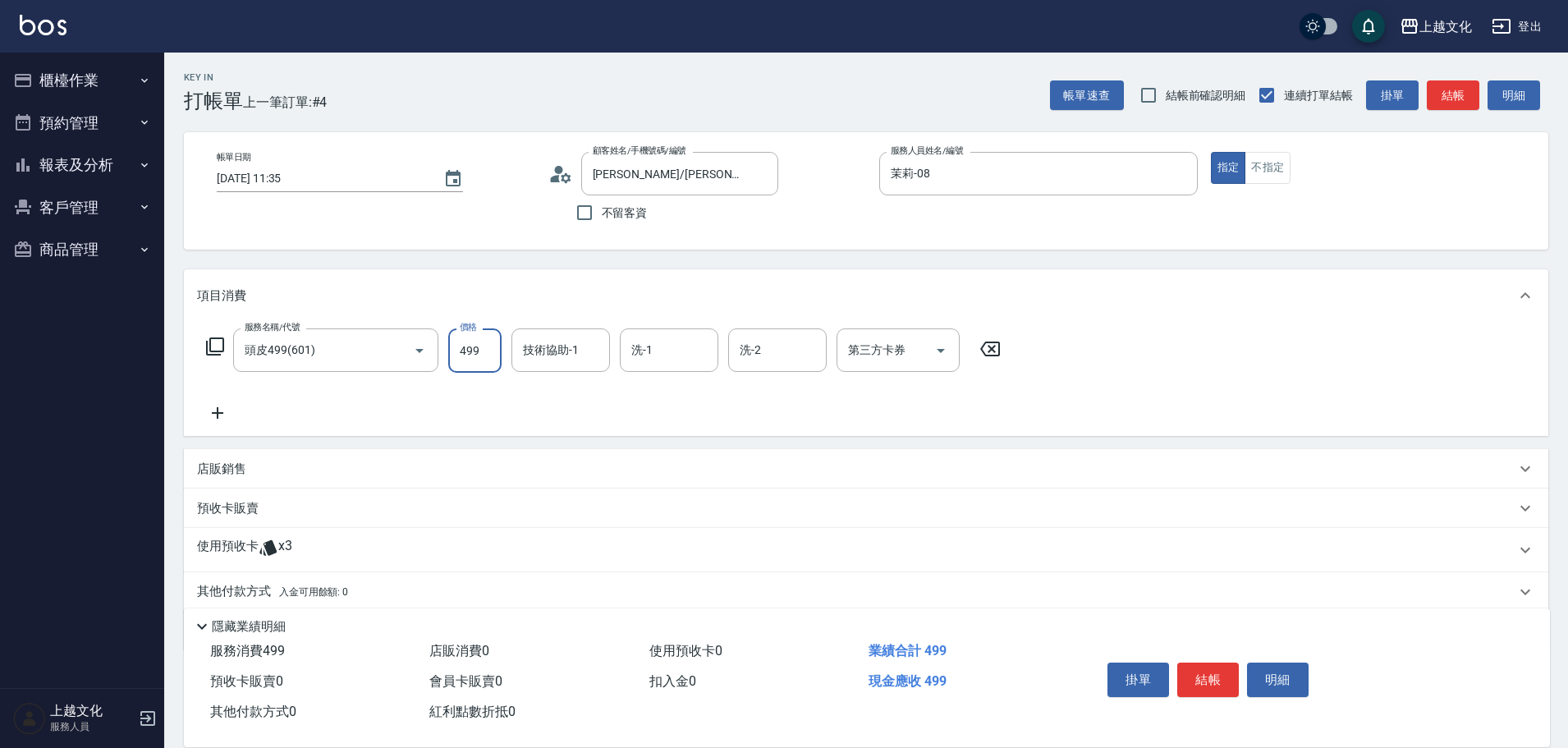
click at [482, 361] on input "499" at bounding box center [474, 351] width 53 height 45
type input "199"
click at [206, 543] on p "使用預收卡" at bounding box center [228, 550] width 61 height 24
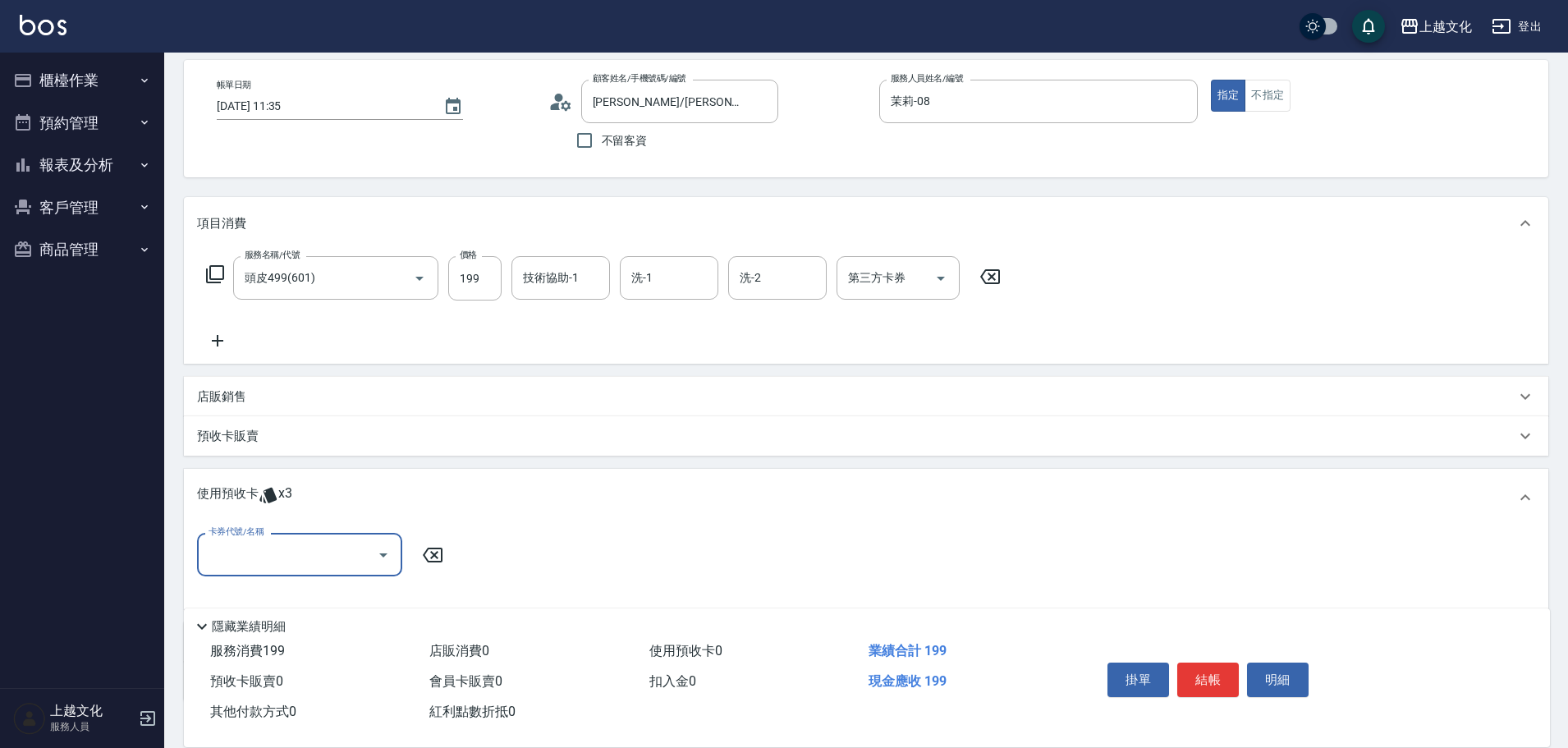
scroll to position [164, 0]
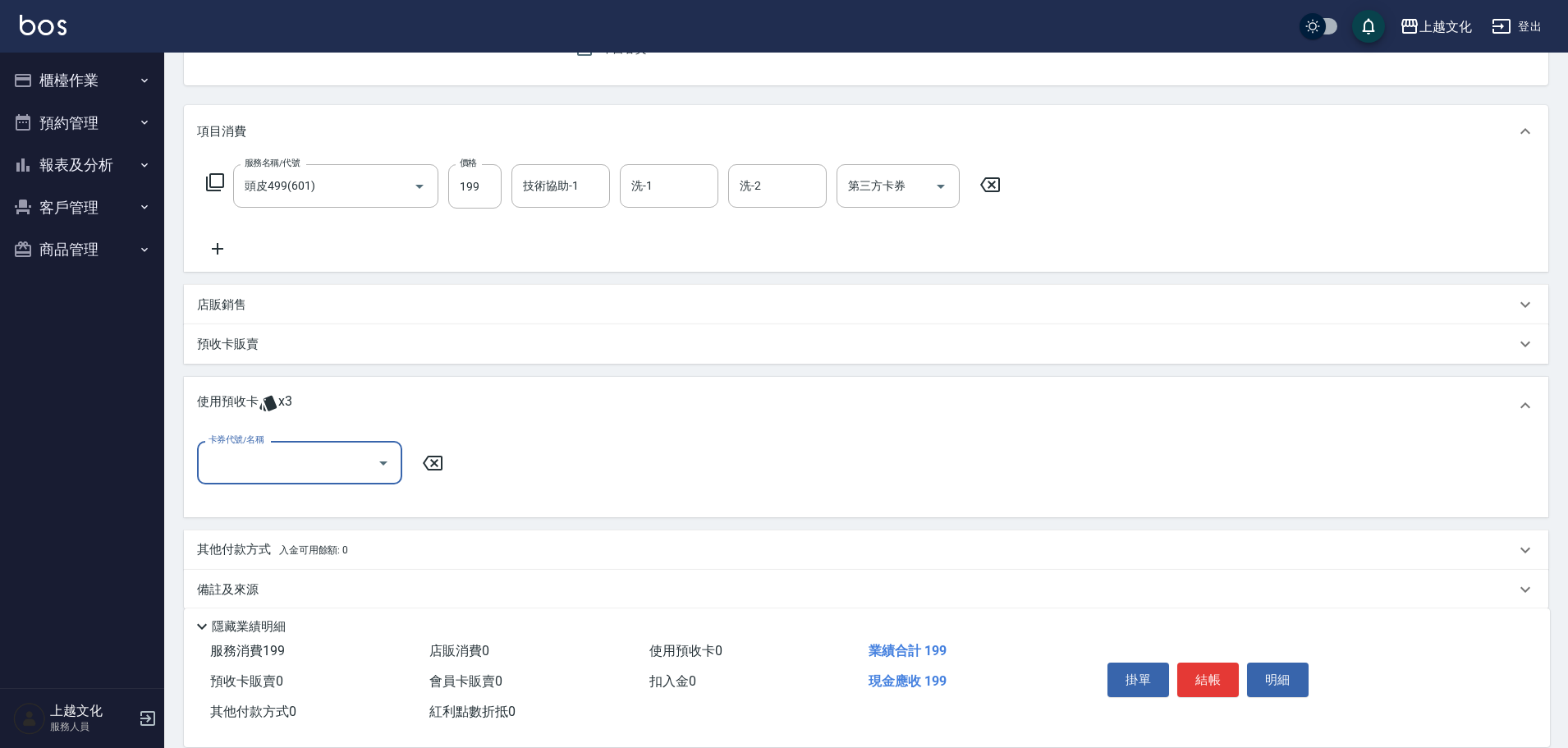
click at [271, 473] on input "卡券代號/名稱" at bounding box center [288, 462] width 166 height 29
click at [249, 515] on div "護髮包卡ˋ 剩餘3張" at bounding box center [300, 504] width 205 height 27
type input "護髮包卡ˋ"
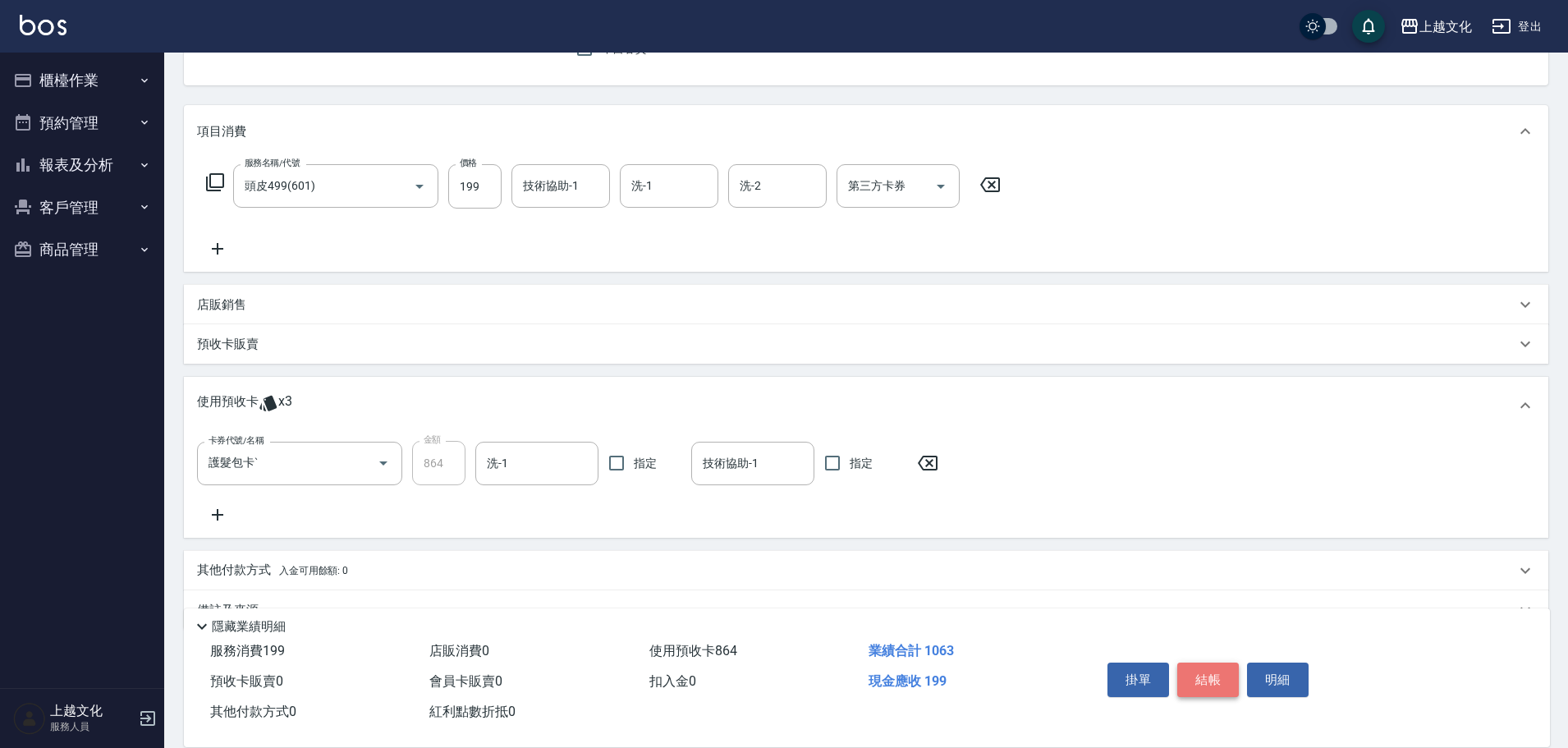
click at [1218, 671] on button "結帳" at bounding box center [1208, 680] width 61 height 34
type input "[DATE] 12:30"
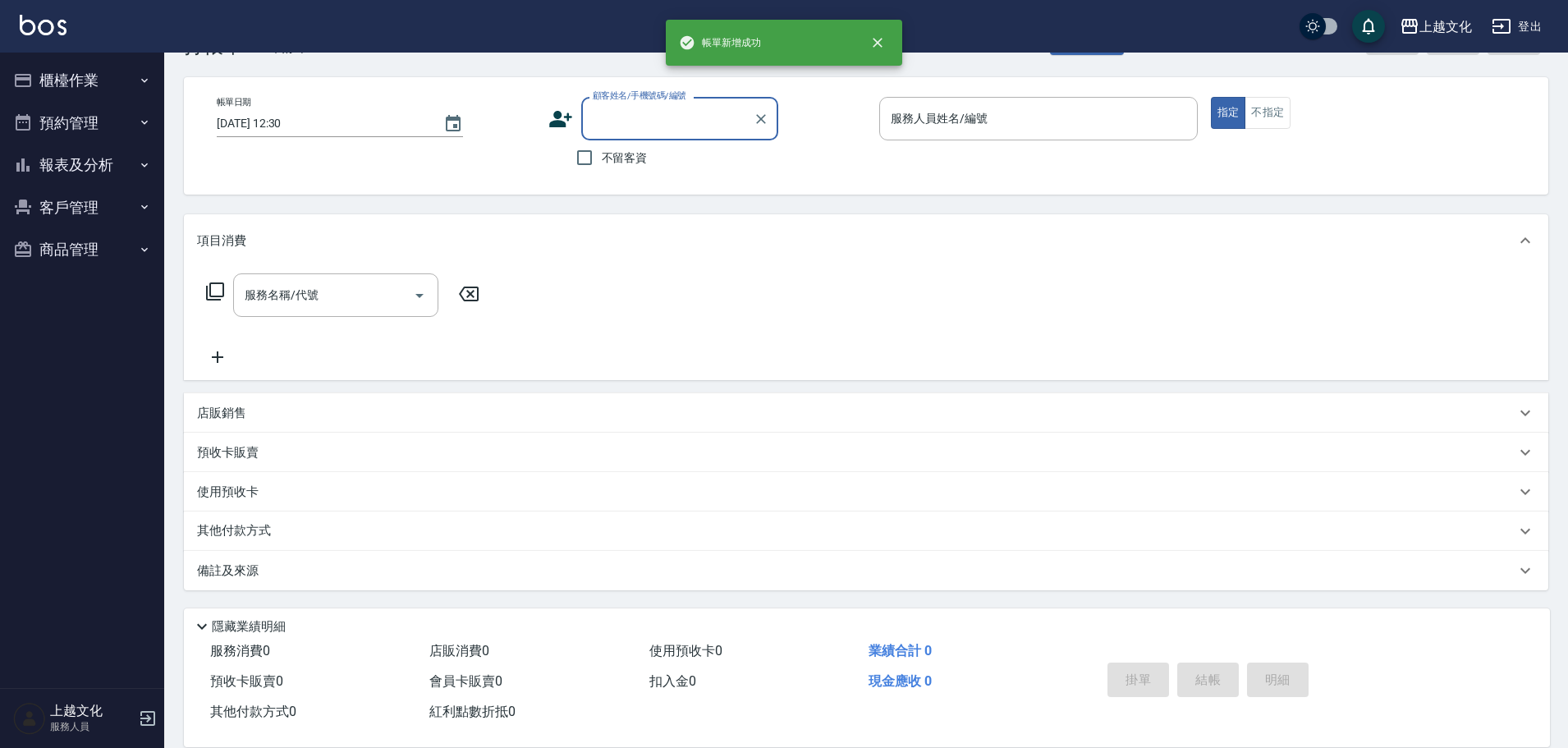
scroll to position [55, 0]
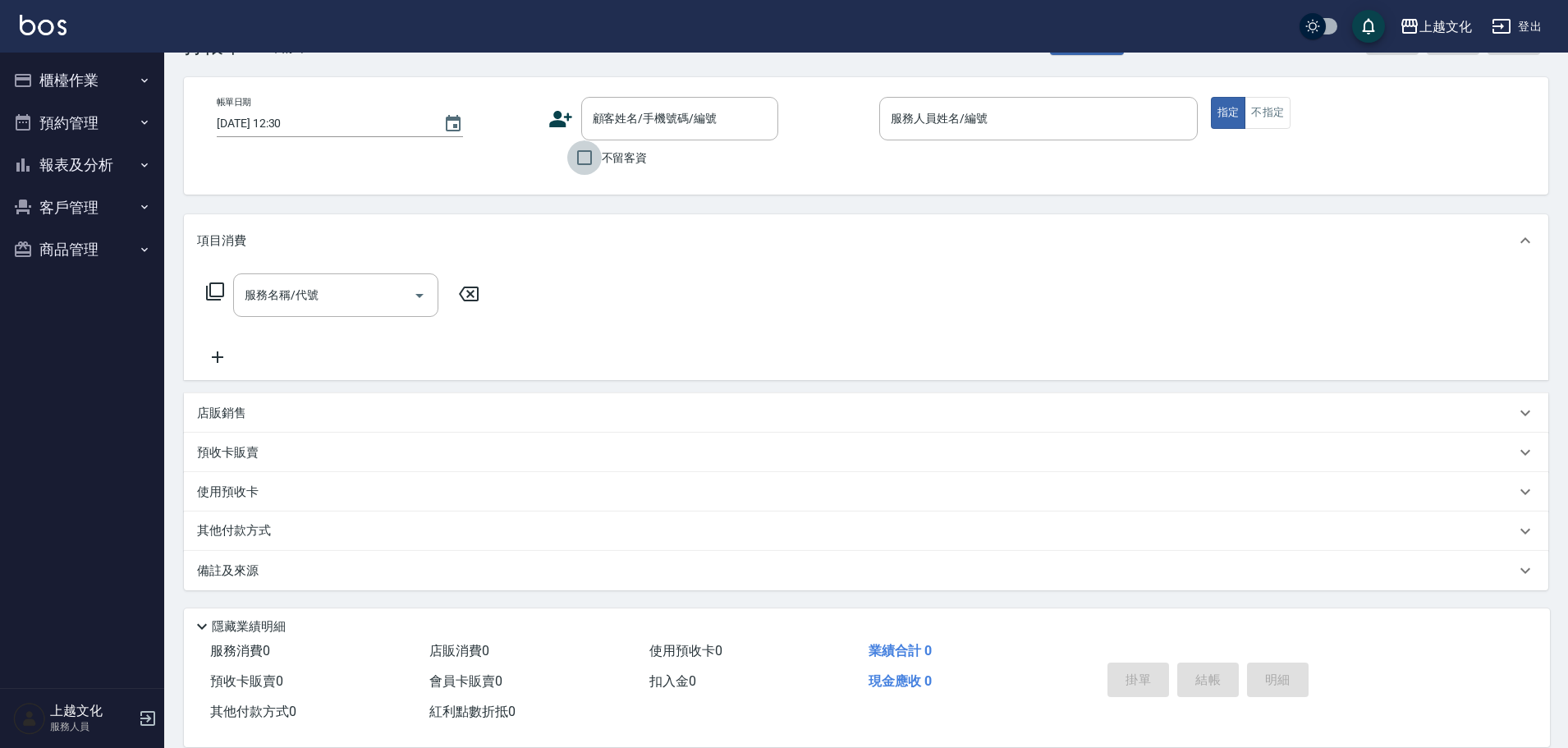
drag, startPoint x: 582, startPoint y: 156, endPoint x: 802, endPoint y: 96, distance: 228.0
click at [582, 156] on input "不留客資" at bounding box center [584, 157] width 34 height 34
checkbox input "true"
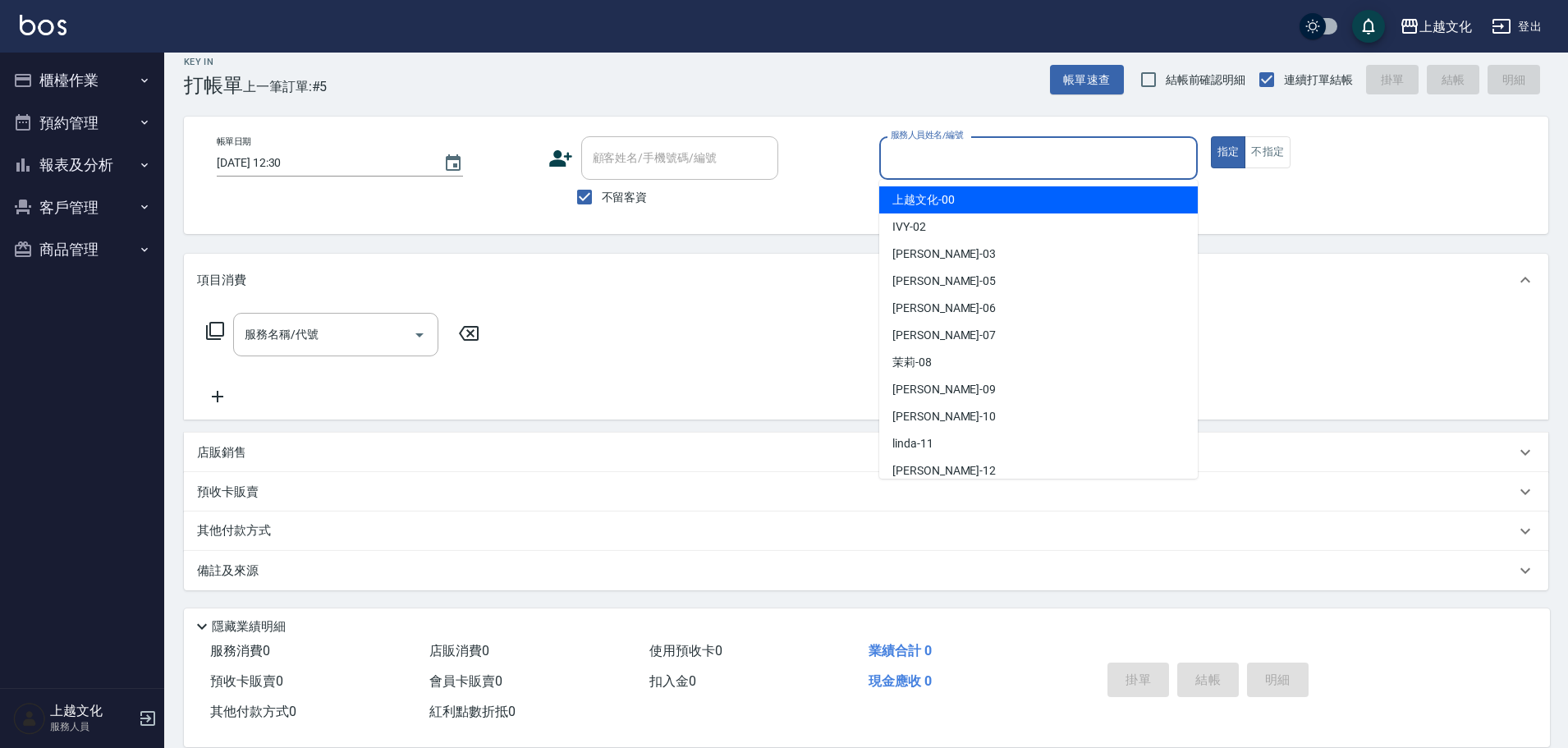
click at [1023, 156] on input "服務人員姓名/編號" at bounding box center [1038, 157] width 304 height 29
type input "[PERSON_NAME]/0975950580/"
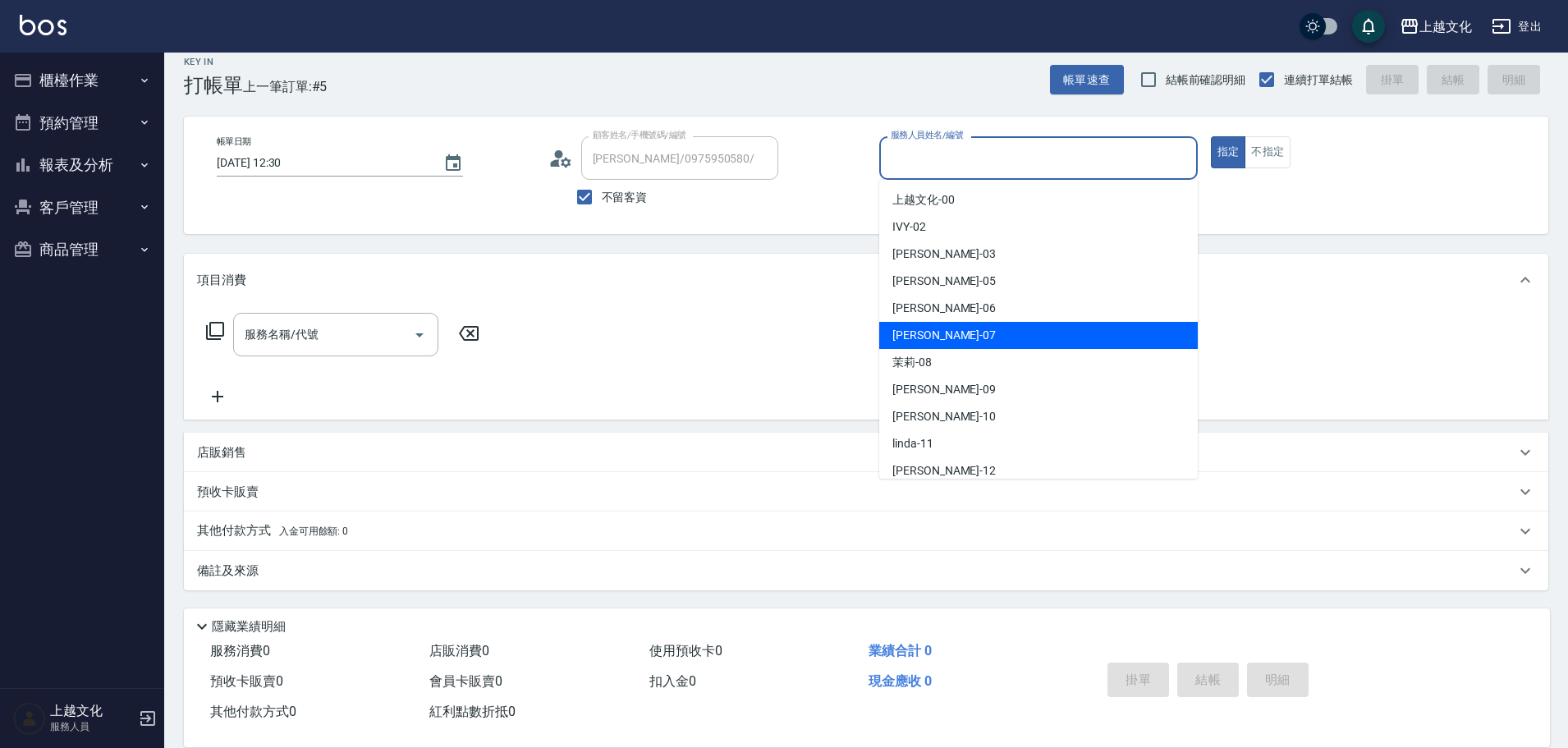
click at [975, 335] on div "[PERSON_NAME] -07" at bounding box center [1038, 335] width 318 height 27
type input "[PERSON_NAME]-07"
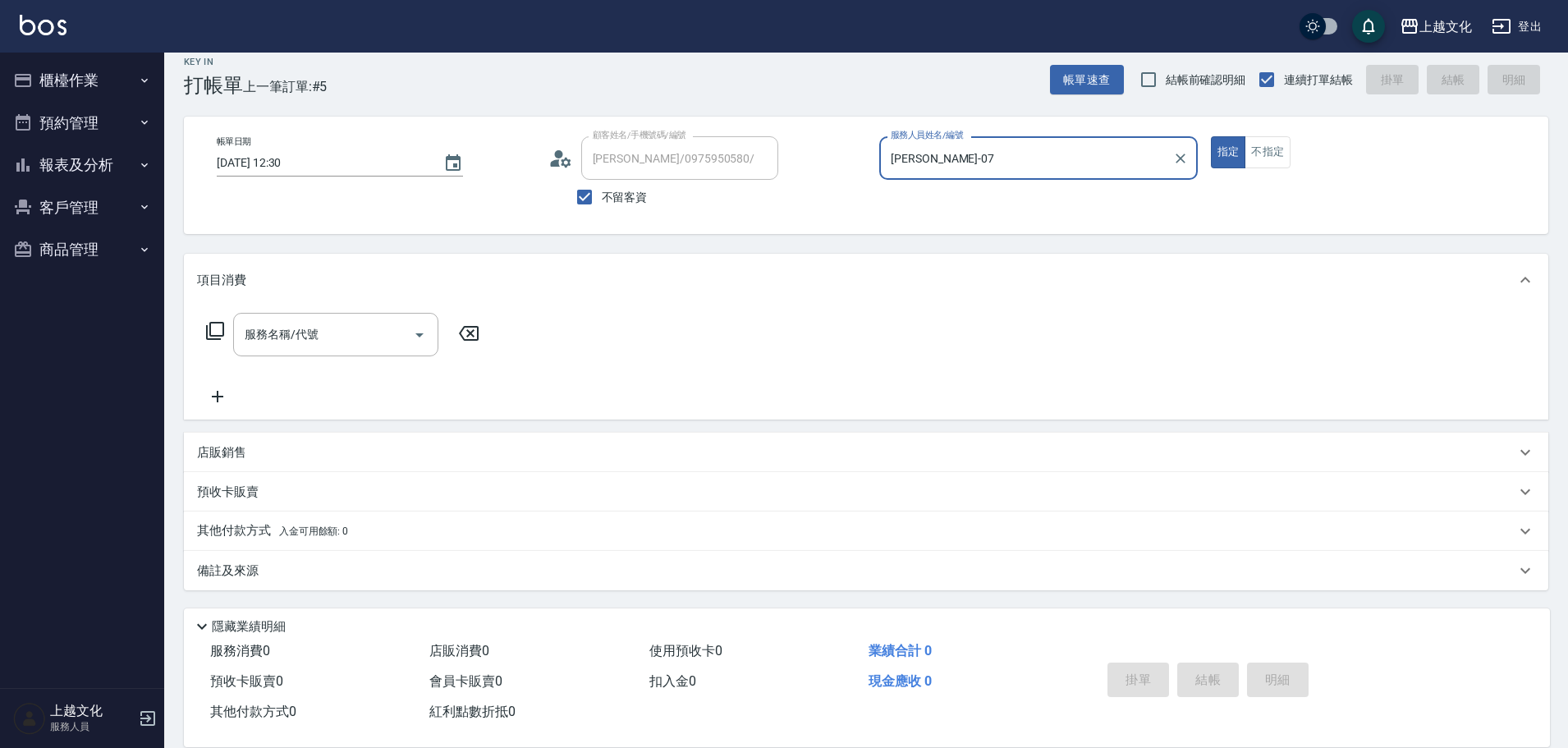
click at [223, 325] on icon at bounding box center [214, 331] width 20 height 20
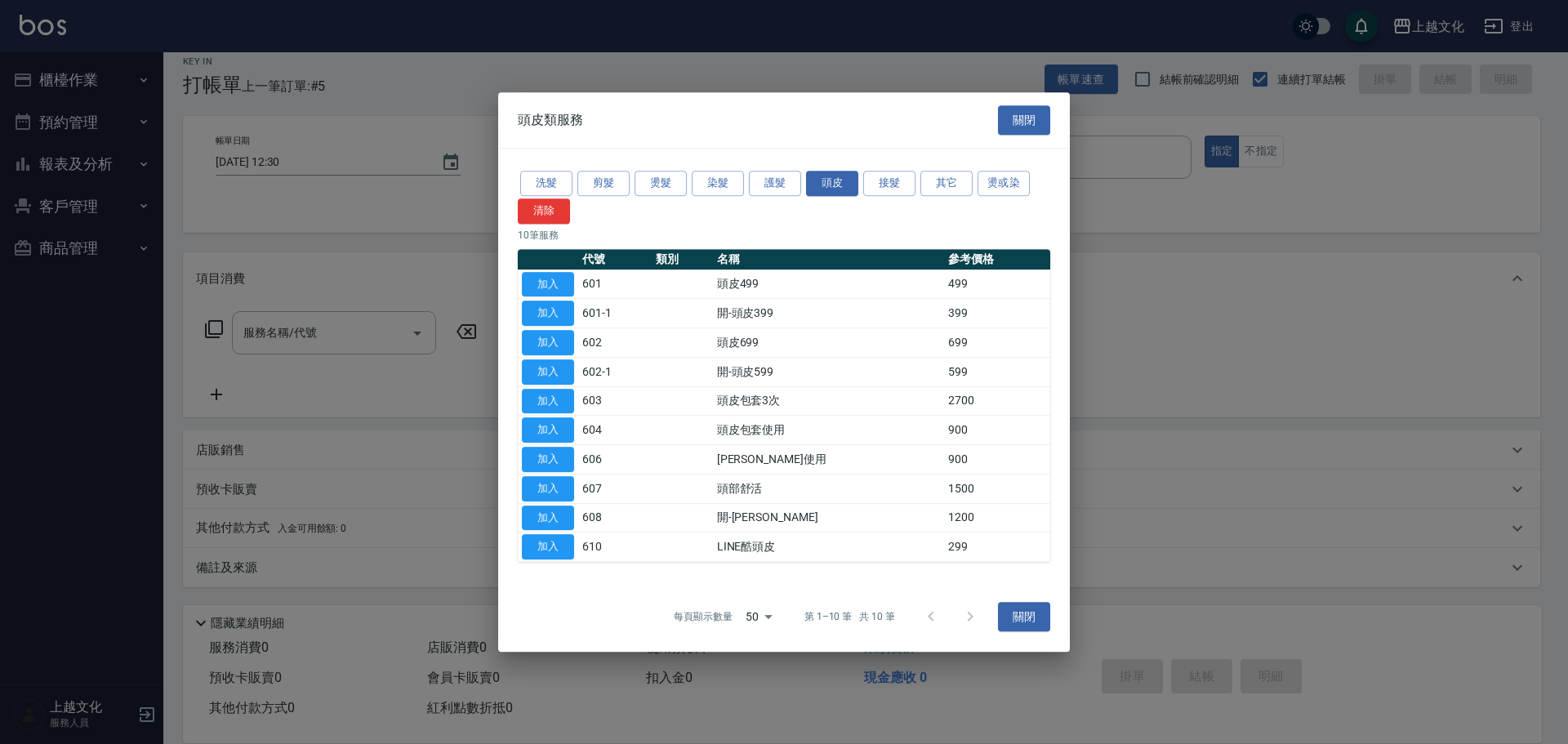
click at [562, 282] on button "加入" at bounding box center [547, 284] width 52 height 25
type input "頭皮499(601)"
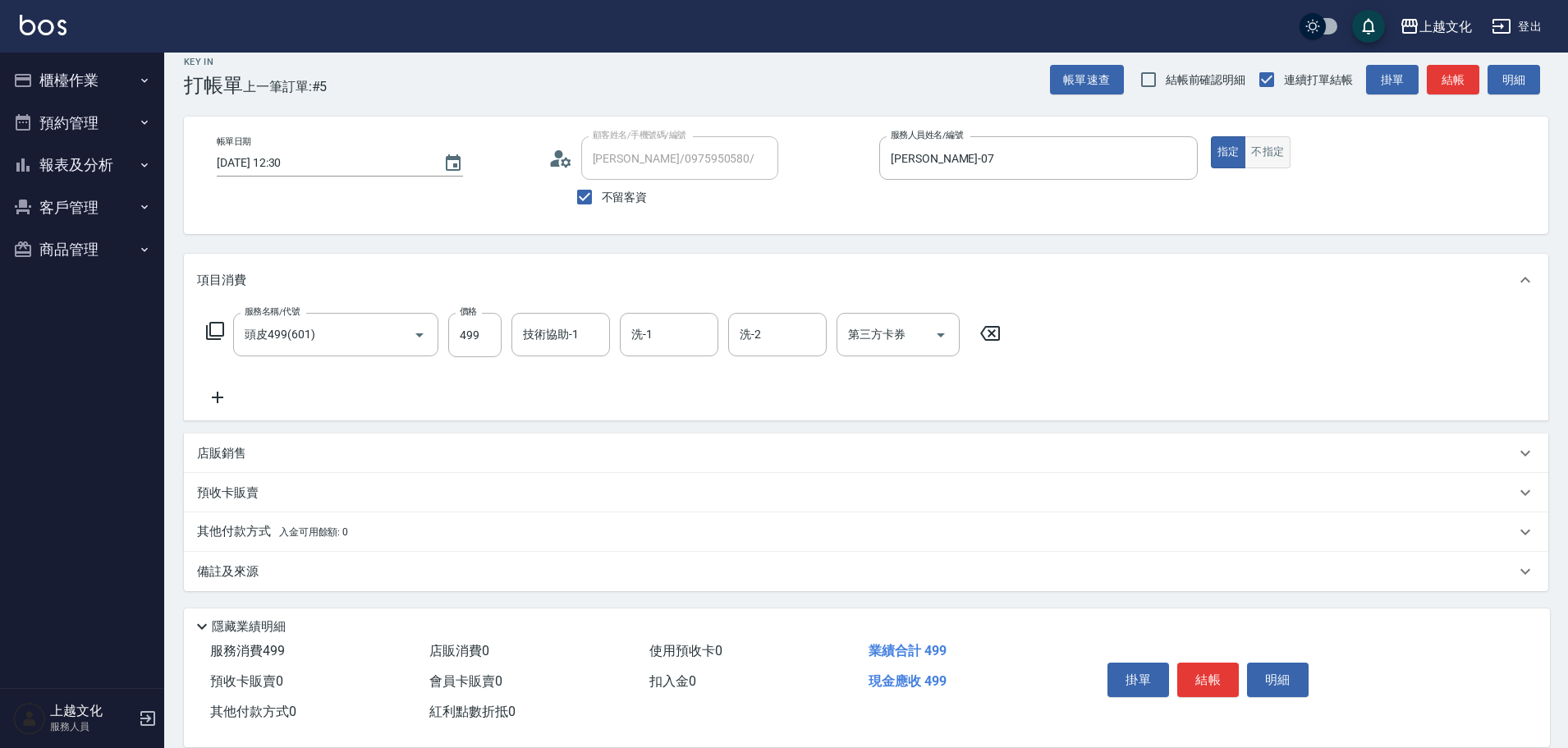
click at [1273, 146] on button "不指定" at bounding box center [1267, 152] width 46 height 32
click at [1198, 676] on button "結帳" at bounding box center [1208, 680] width 61 height 34
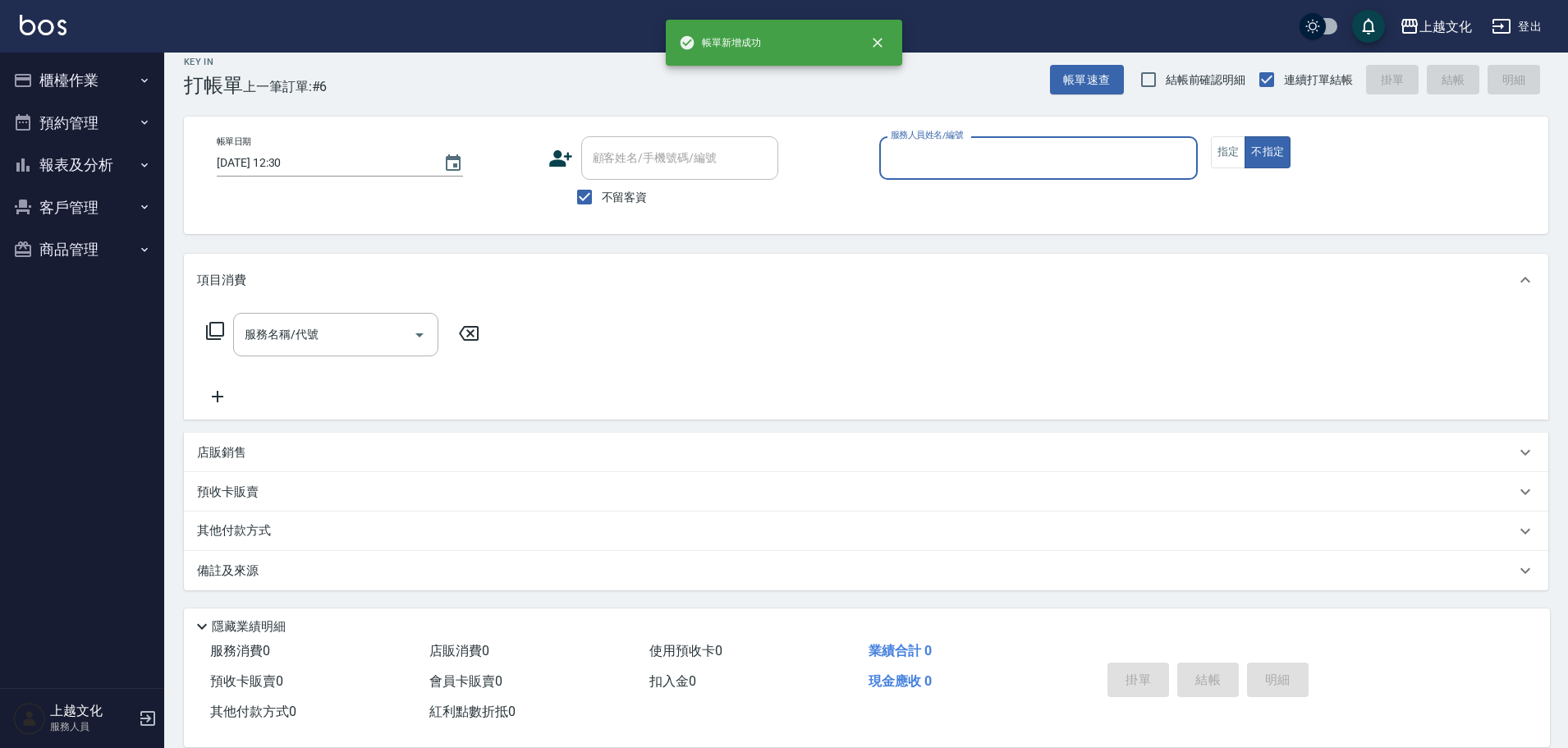
click at [89, 167] on button "報表及分析" at bounding box center [82, 165] width 151 height 43
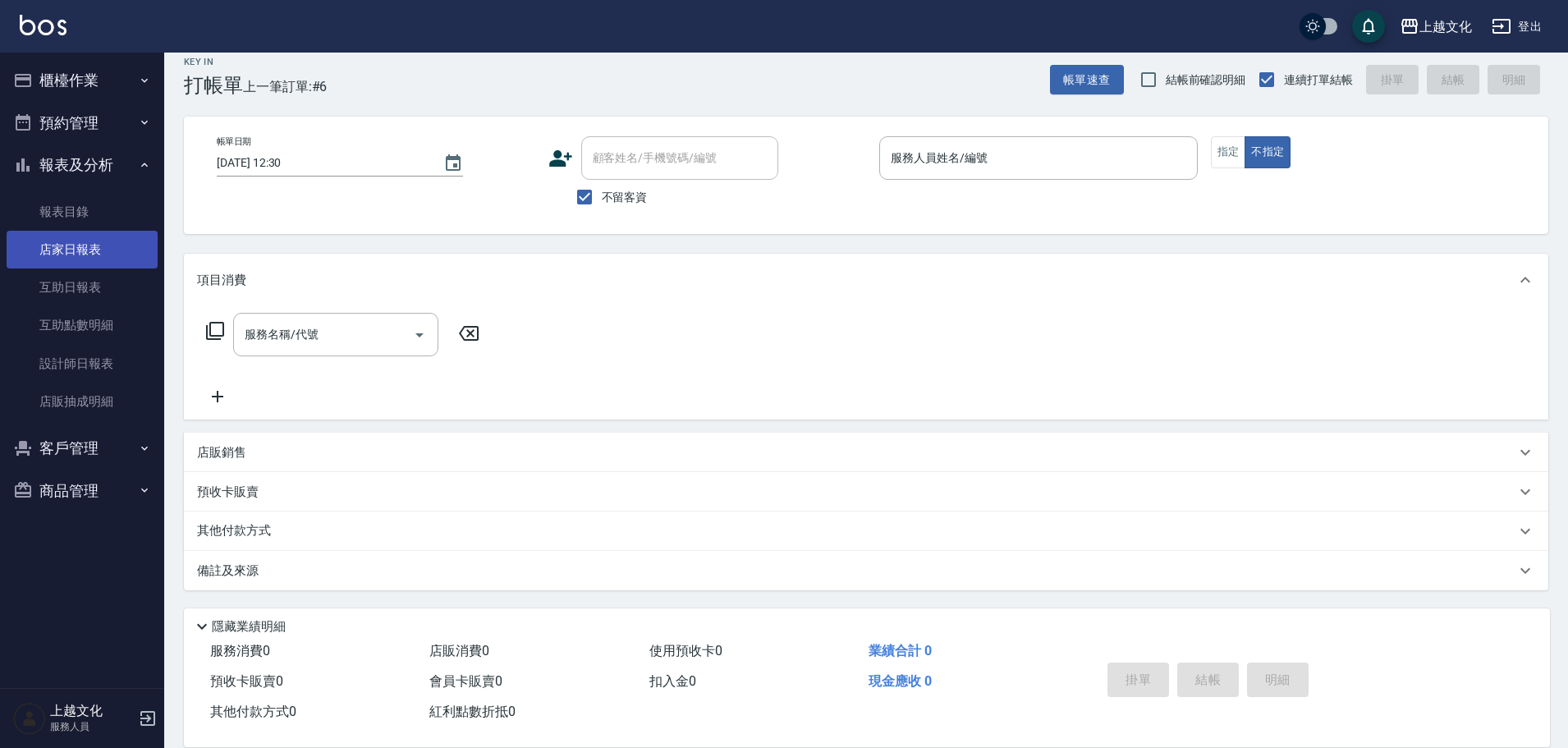
click at [74, 242] on link "店家日報表" at bounding box center [82, 250] width 151 height 38
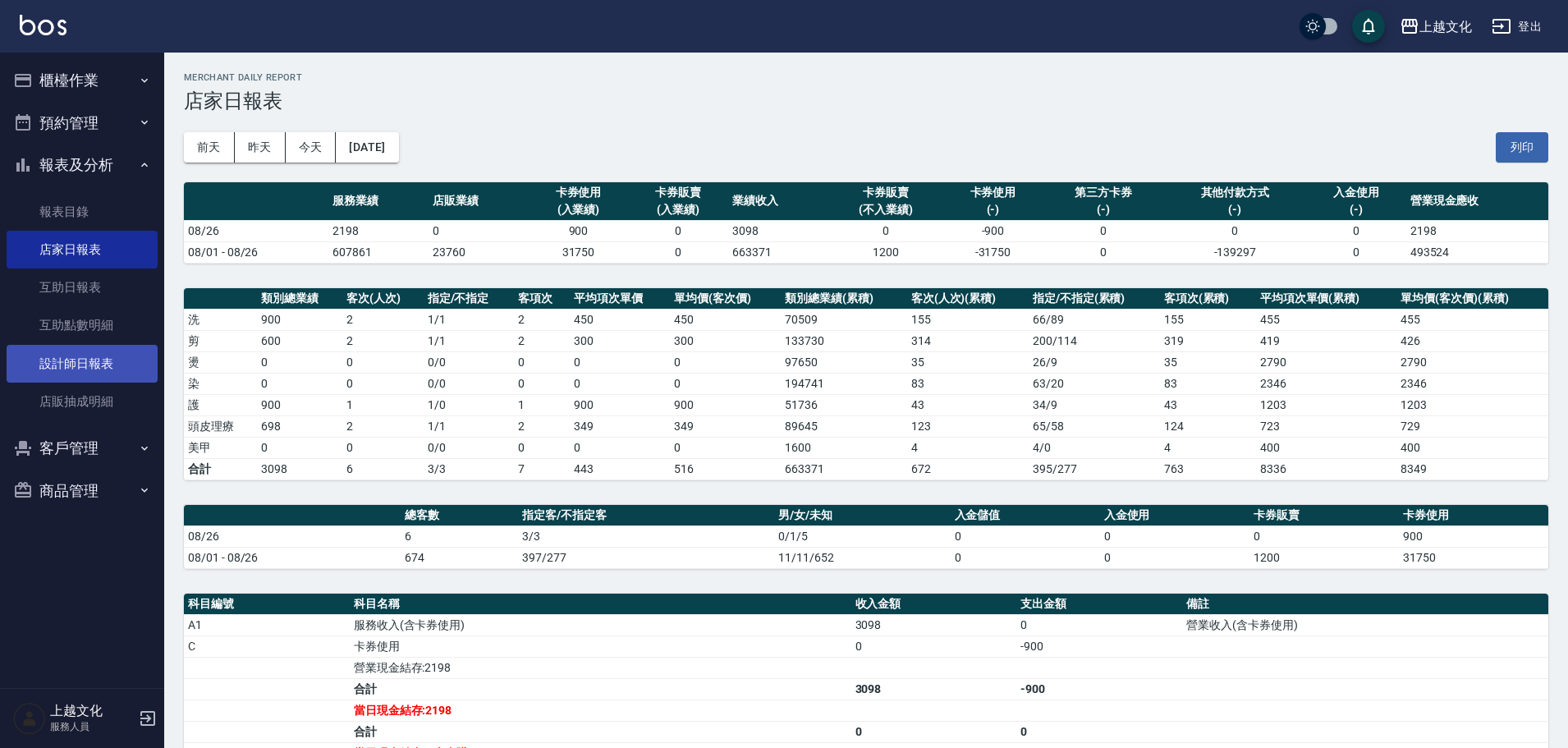
click at [54, 365] on link "設計師日報表" at bounding box center [82, 363] width 151 height 38
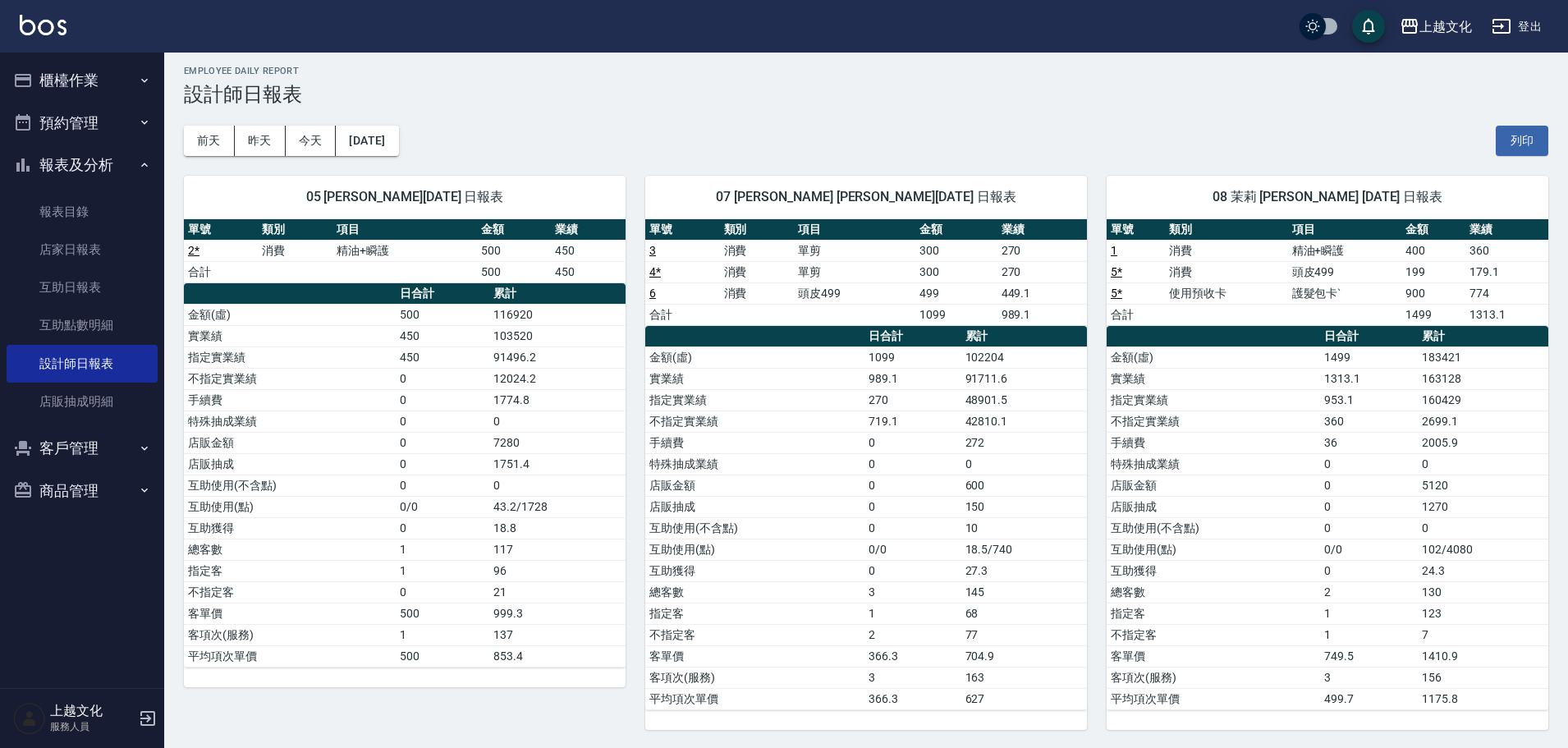
scroll to position [8, 0]
